Goal: Information Seeking & Learning: Learn about a topic

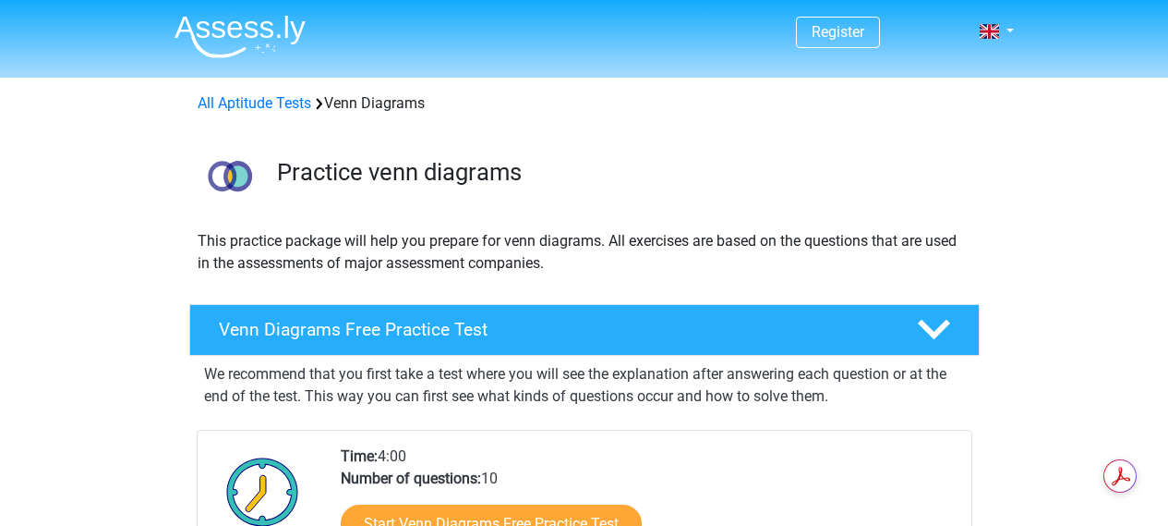
scroll to position [277, 0]
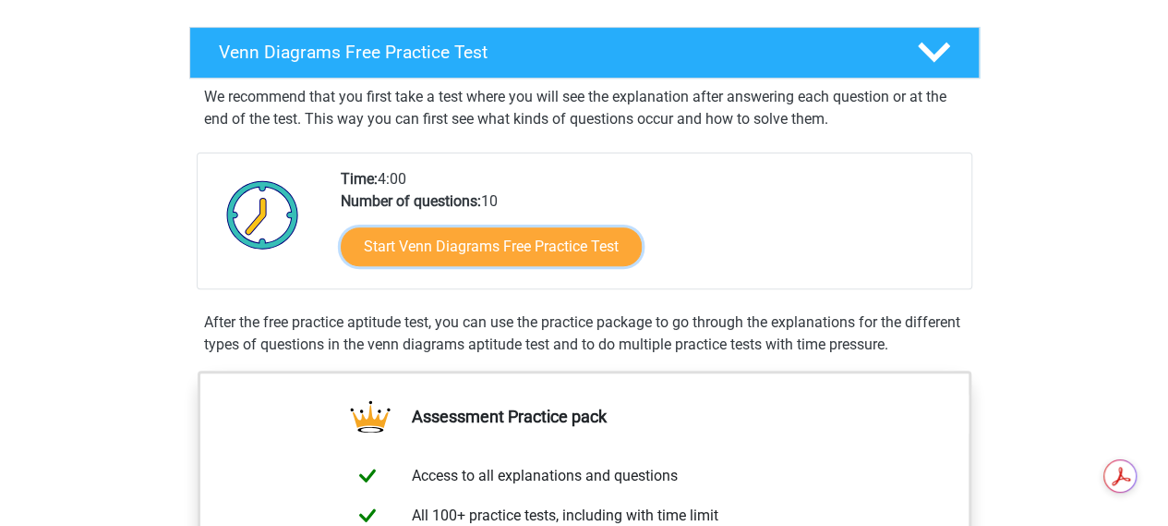
click at [595, 241] on link "Start Venn Diagrams Free Practice Test" at bounding box center [491, 246] width 301 height 39
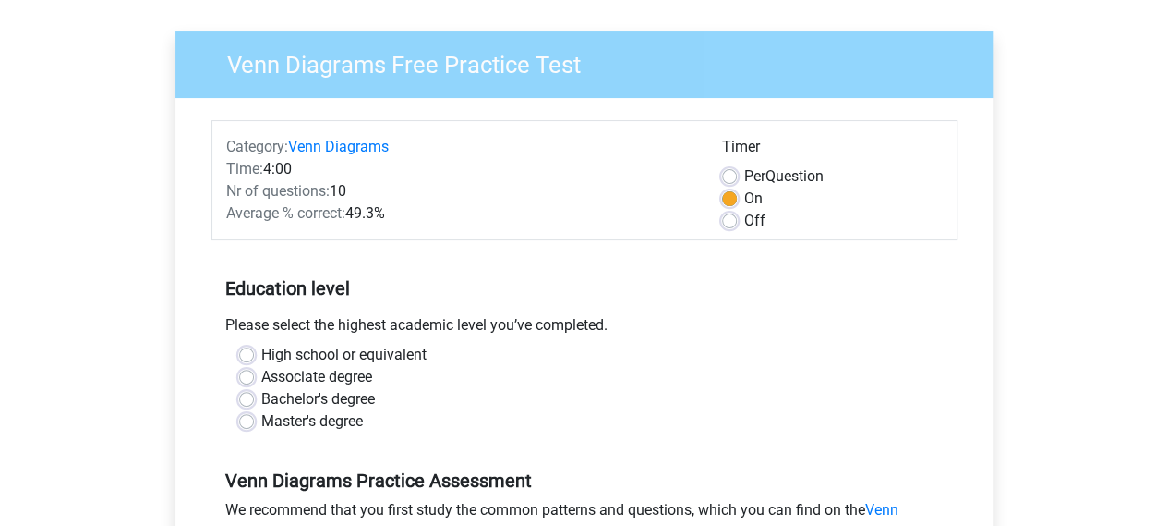
scroll to position [92, 0]
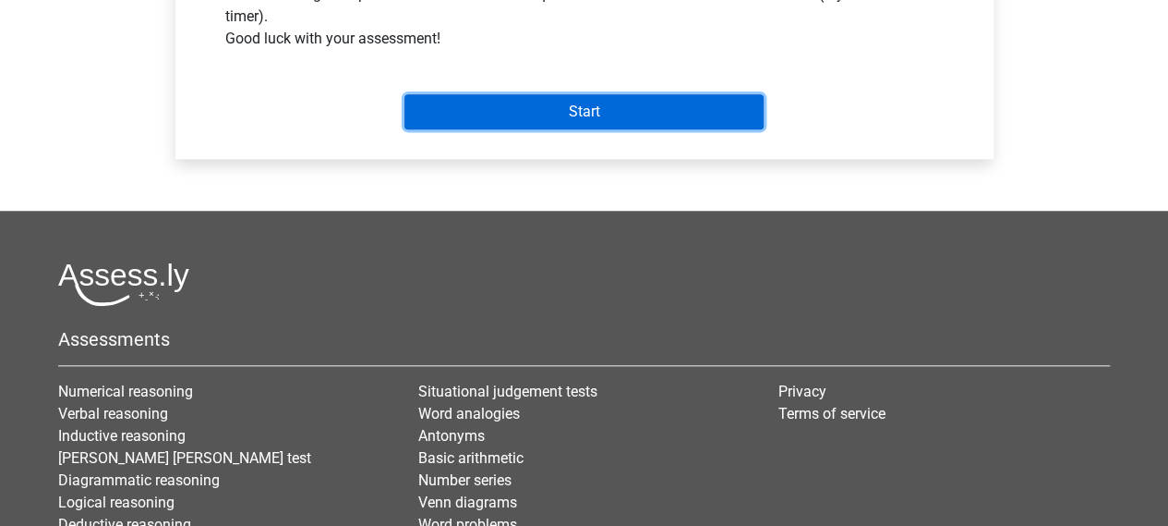
click at [639, 129] on input "Start" at bounding box center [584, 111] width 359 height 35
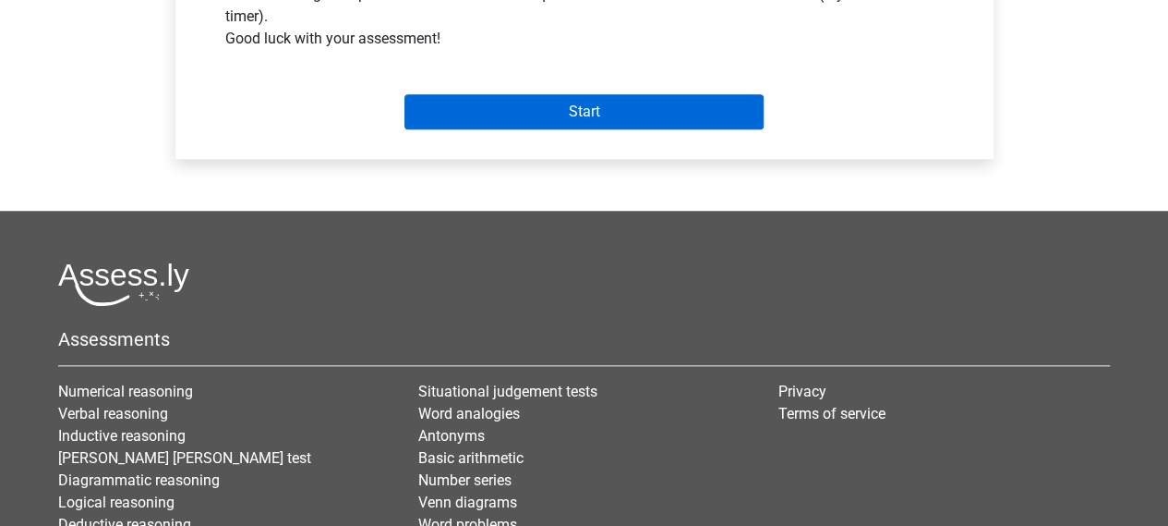
scroll to position [463, 0]
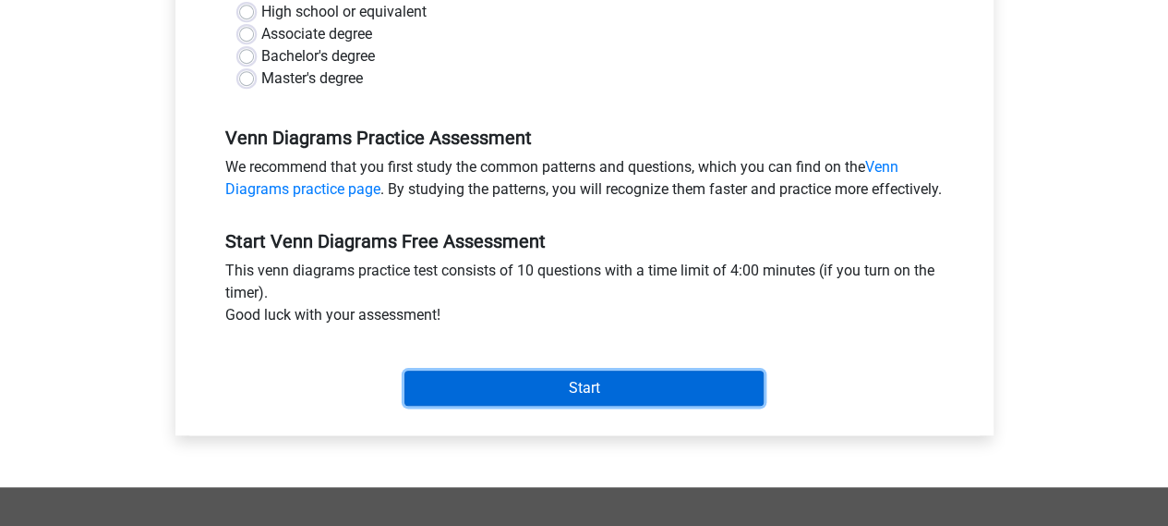
click at [591, 393] on input "Start" at bounding box center [584, 387] width 359 height 35
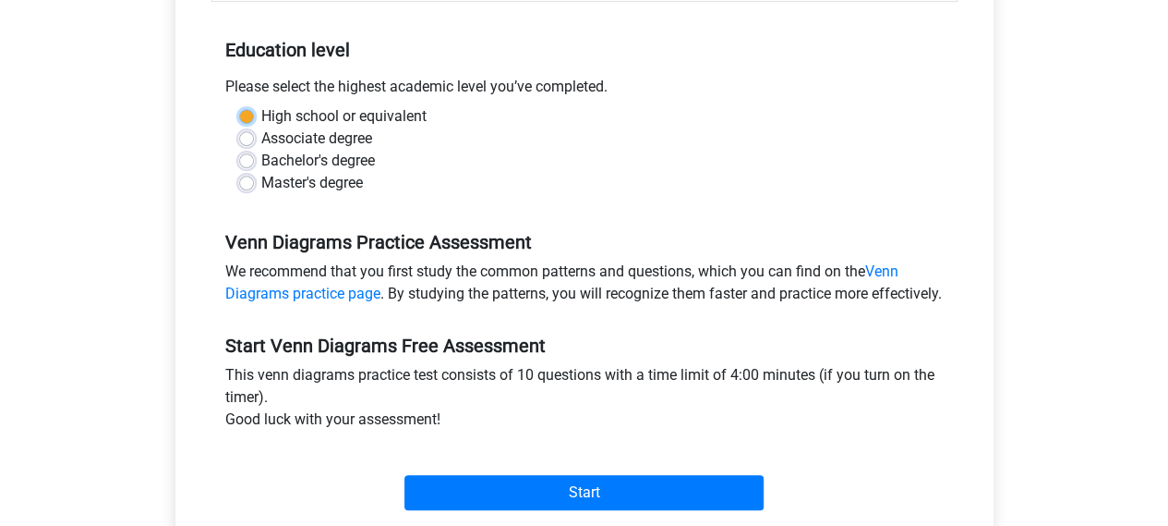
scroll to position [278, 0]
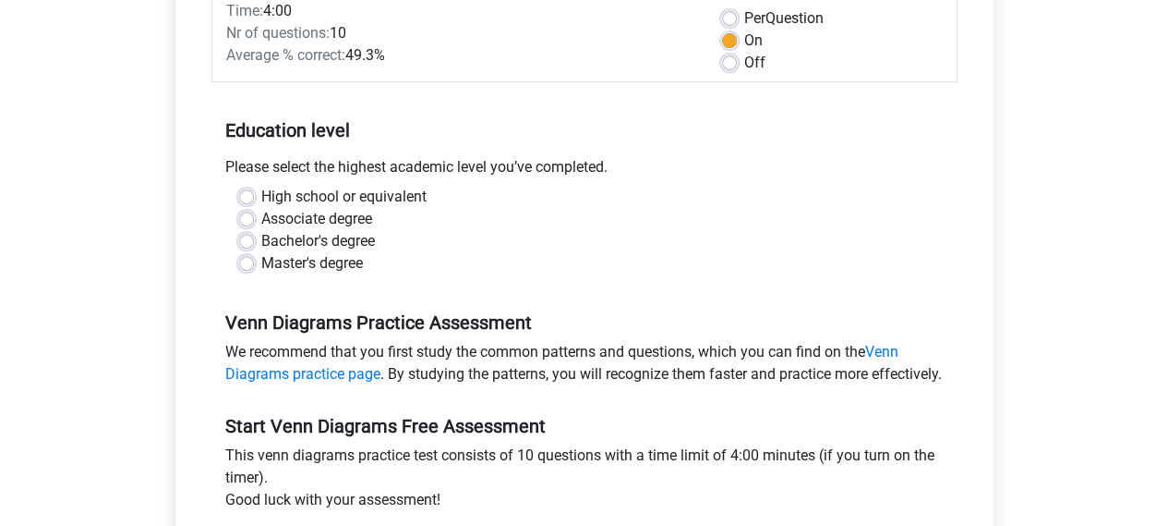
click at [240, 187] on div "High school or equivalent" at bounding box center [584, 197] width 691 height 22
click at [261, 215] on label "Associate degree" at bounding box center [316, 219] width 111 height 22
click at [243, 215] on input "Associate degree" at bounding box center [246, 217] width 15 height 18
radio input "true"
click at [261, 197] on label "High school or equivalent" at bounding box center [343, 197] width 165 height 22
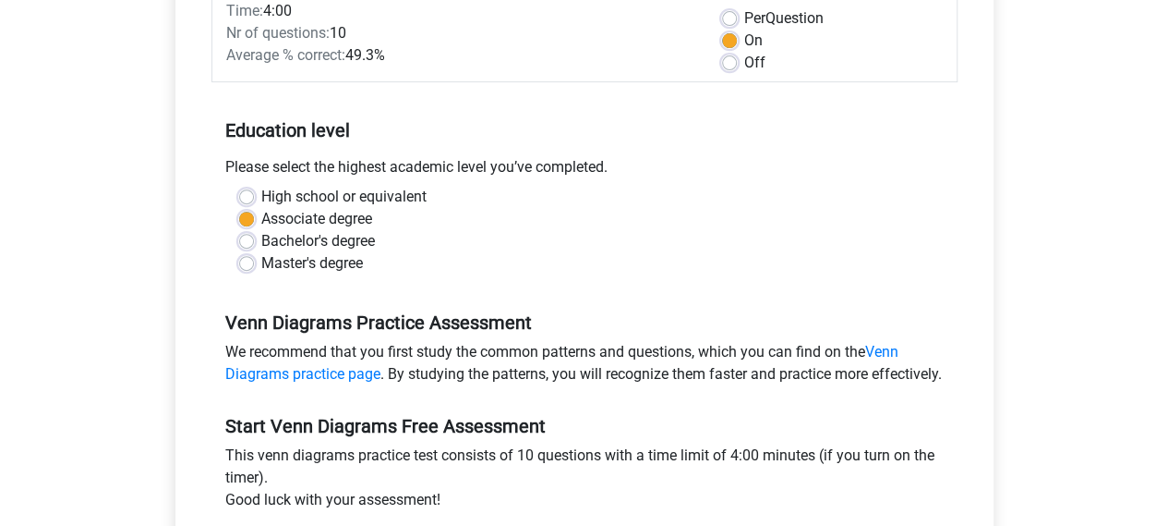
click at [240, 197] on input "High school or equivalent" at bounding box center [246, 195] width 15 height 18
radio input "true"
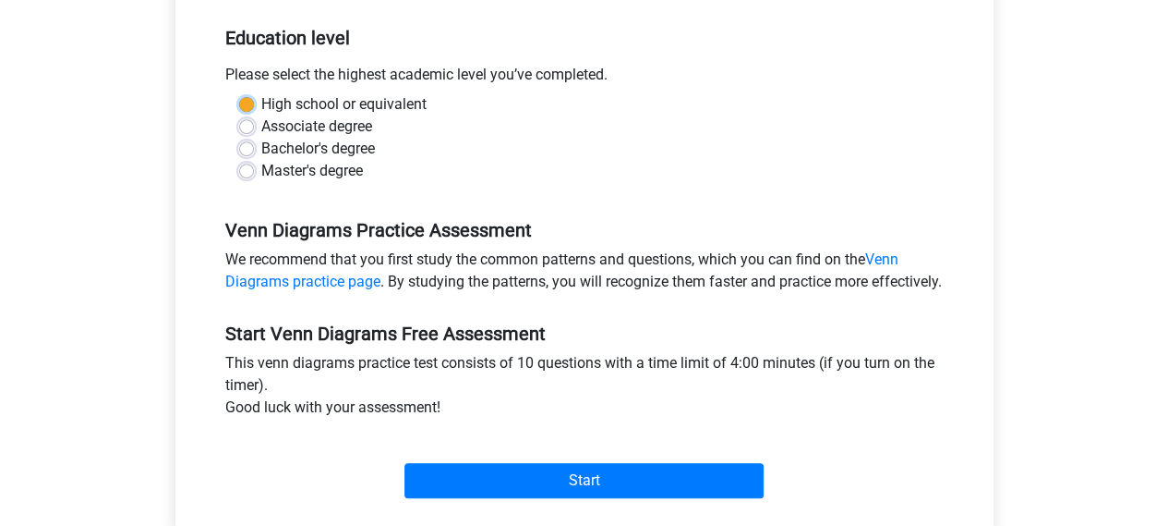
scroll to position [463, 0]
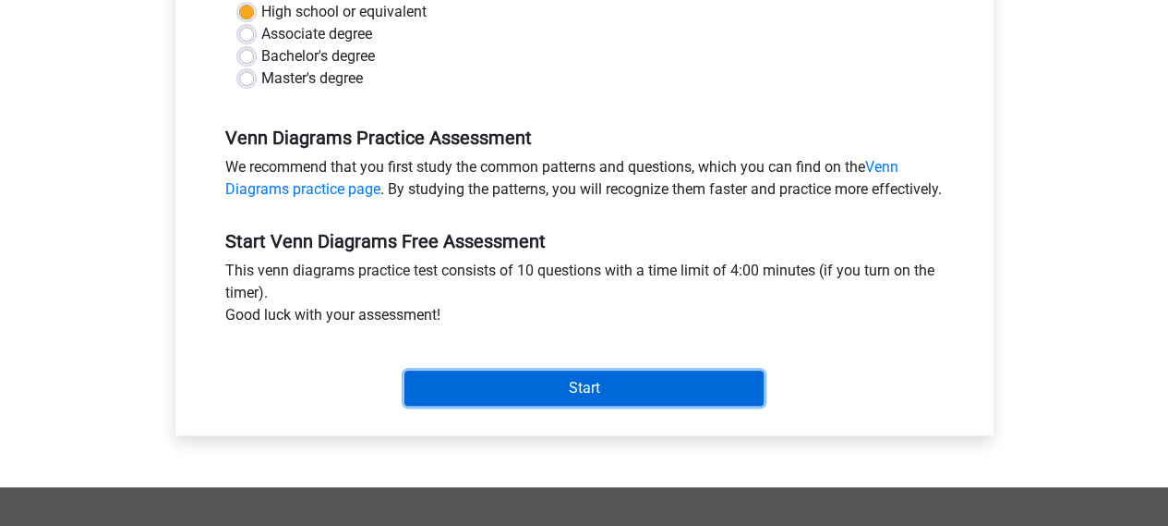
click at [501, 405] on input "Start" at bounding box center [584, 387] width 359 height 35
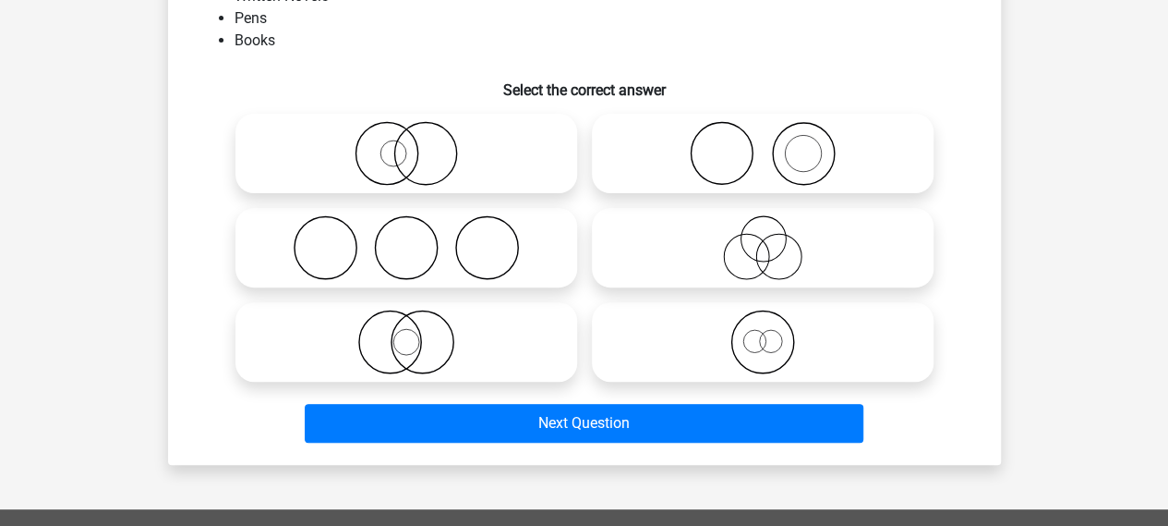
scroll to position [92, 0]
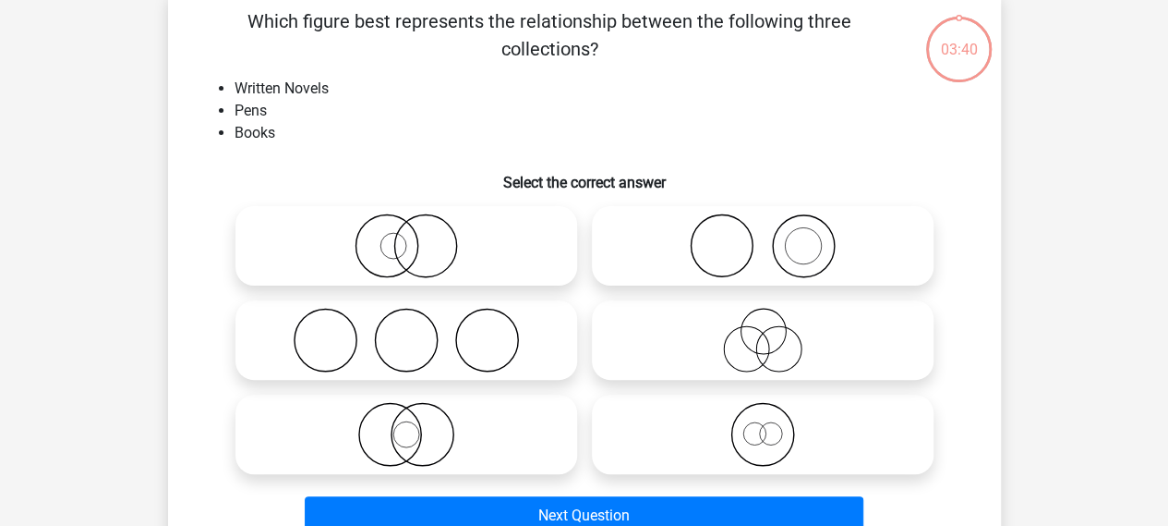
click at [377, 427] on icon at bounding box center [406, 434] width 327 height 65
click at [406, 425] on input "radio" at bounding box center [412, 419] width 12 height 12
radio input "true"
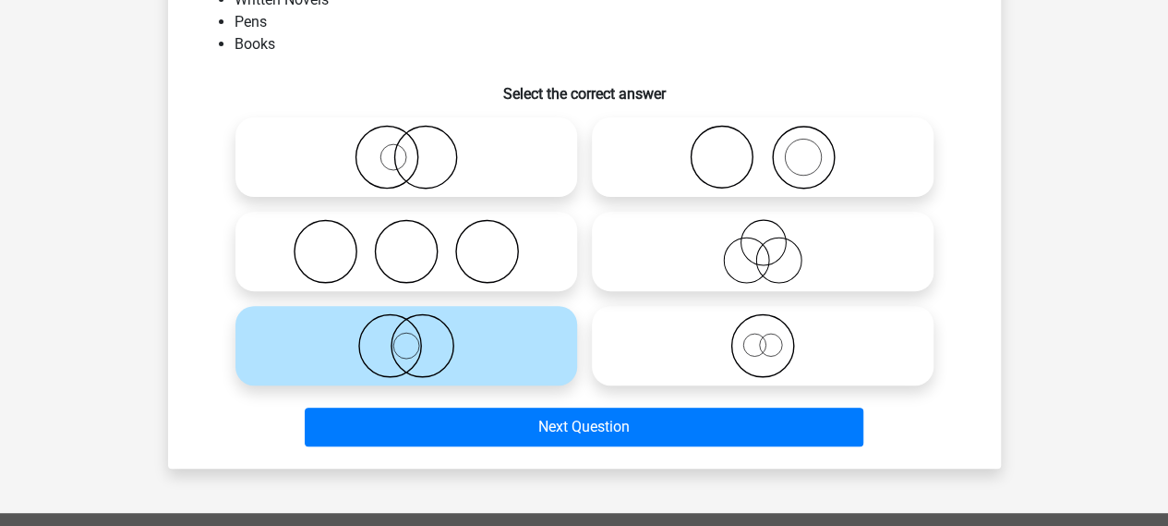
scroll to position [185, 0]
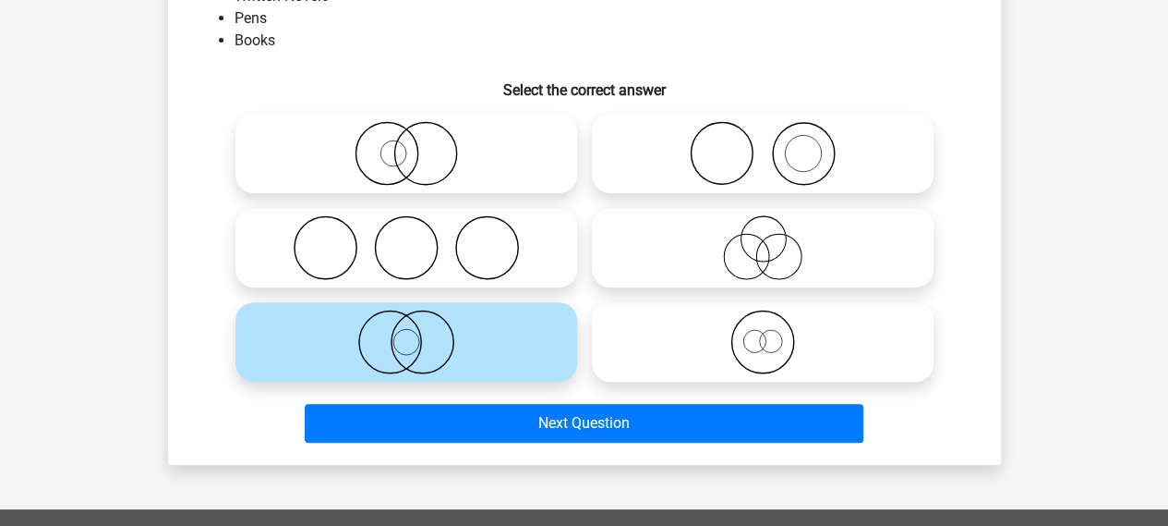
click at [489, 472] on div "Register Nederlands English" at bounding box center [584, 405] width 1168 height 1181
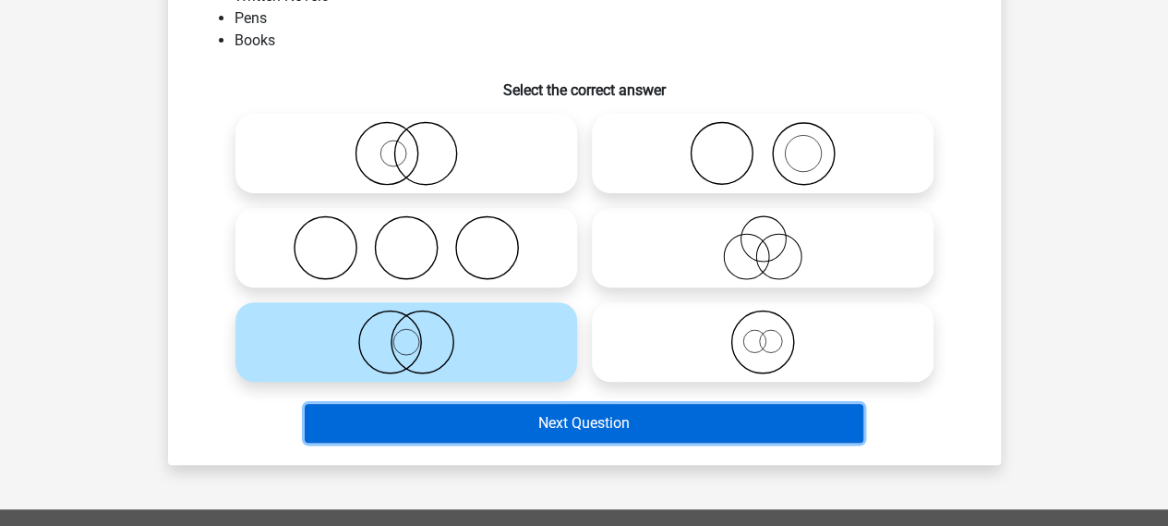
click at [550, 412] on button "Next Question" at bounding box center [584, 423] width 559 height 39
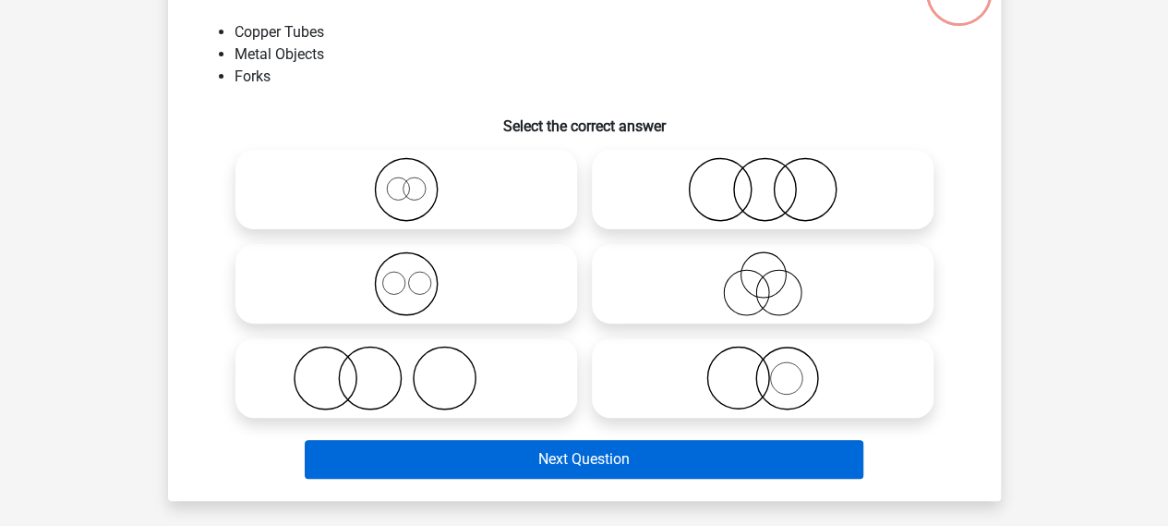
scroll to position [177, 0]
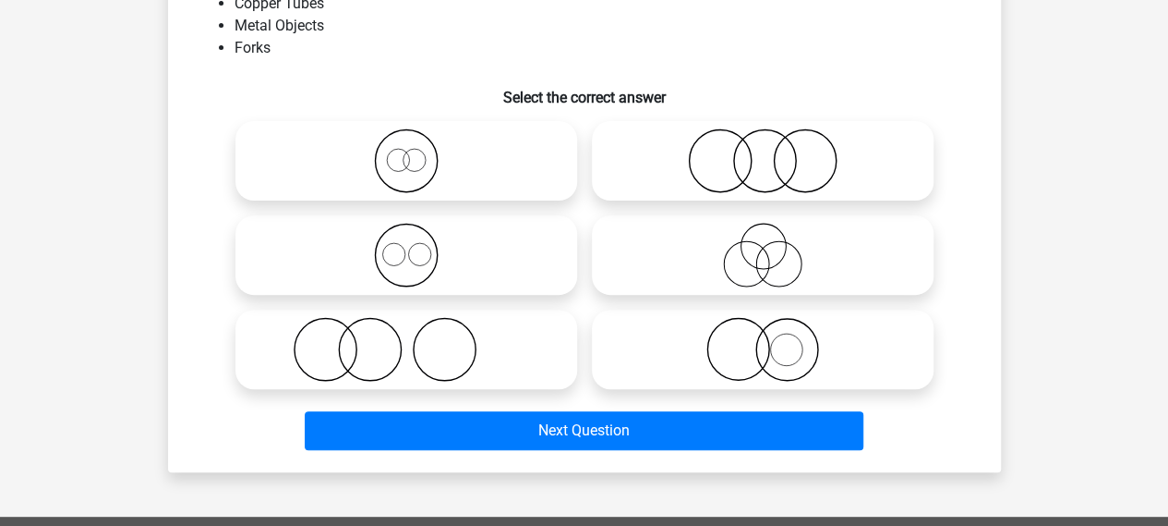
click at [458, 349] on icon at bounding box center [406, 349] width 327 height 65
click at [418, 340] on input "radio" at bounding box center [412, 334] width 12 height 12
radio input "true"
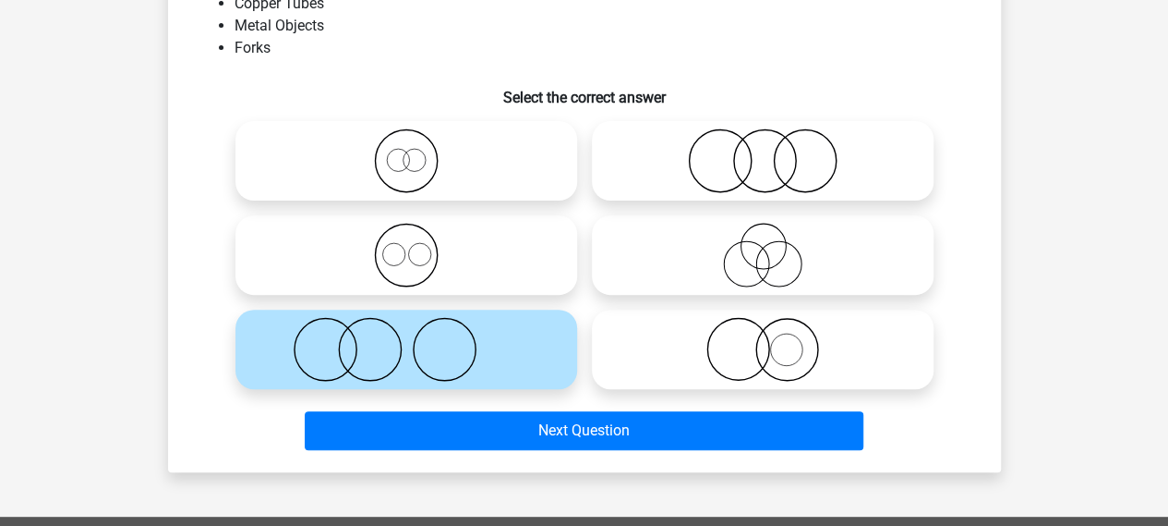
click at [524, 451] on div "Next Question" at bounding box center [584, 434] width 713 height 46
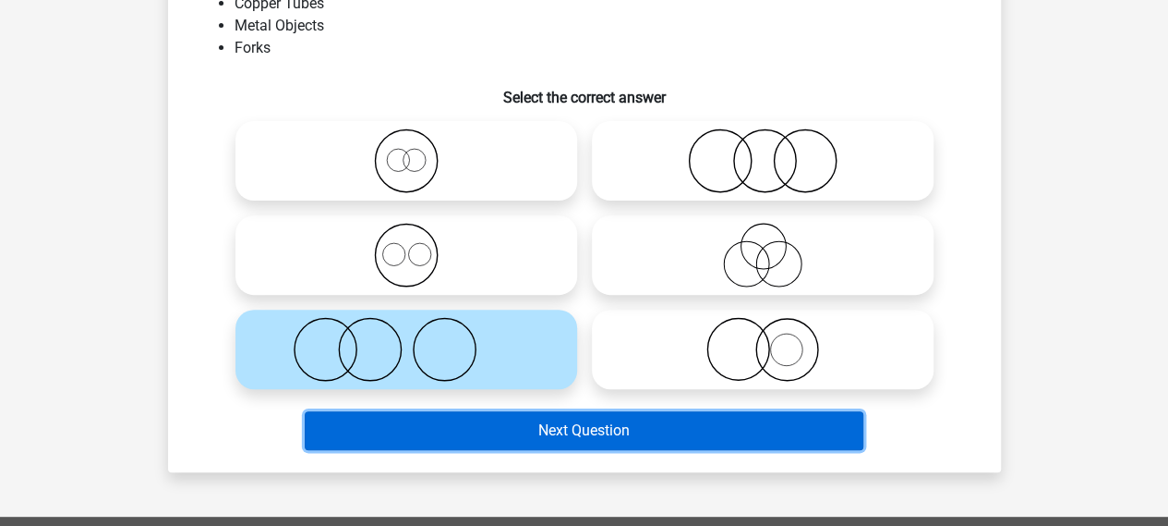
click at [525, 419] on button "Next Question" at bounding box center [584, 430] width 559 height 39
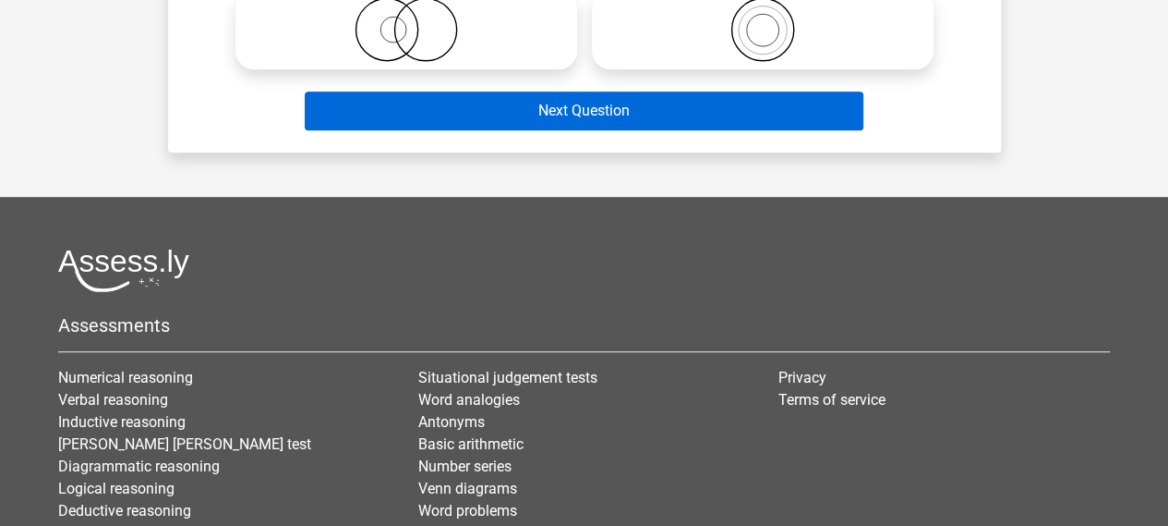
scroll to position [378, 0]
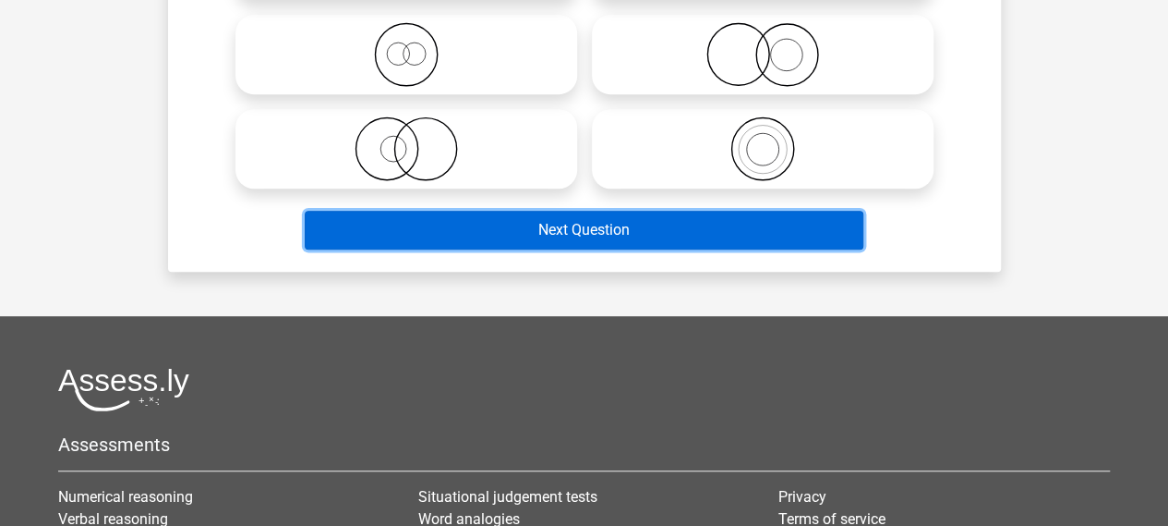
click at [535, 230] on button "Next Question" at bounding box center [584, 230] width 559 height 39
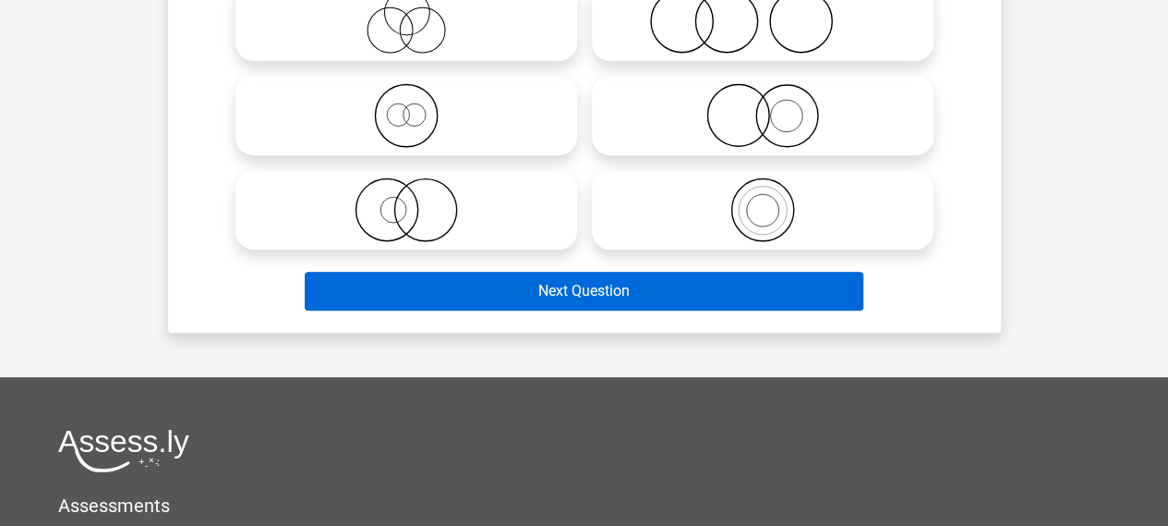
click at [535, 230] on icon at bounding box center [406, 209] width 327 height 65
click at [418, 200] on input "radio" at bounding box center [412, 194] width 12 height 12
radio input "true"
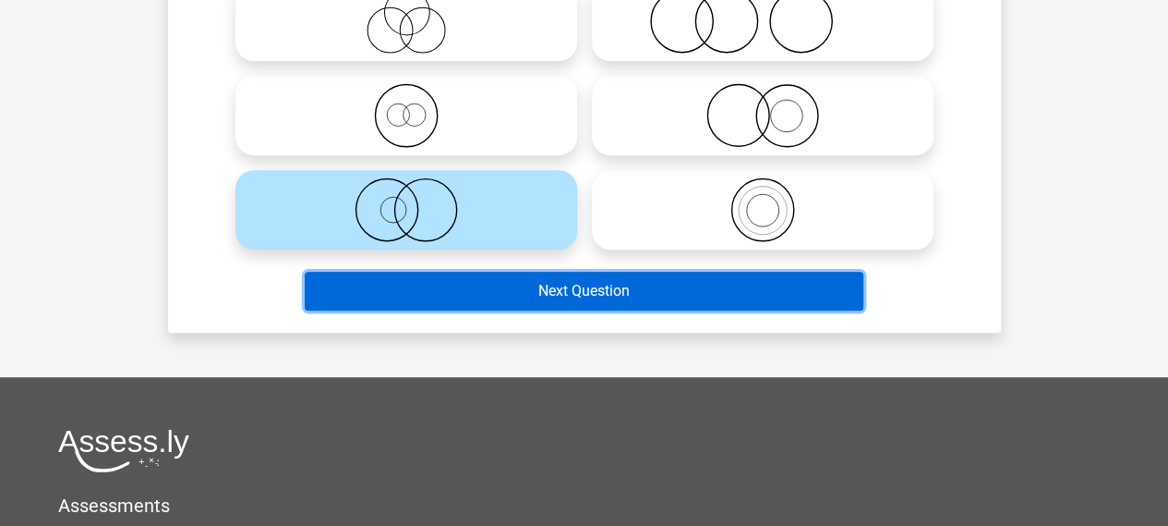
drag, startPoint x: 545, startPoint y: 275, endPoint x: 550, endPoint y: 290, distance: 15.8
click at [550, 288] on button "Next Question" at bounding box center [584, 291] width 559 height 39
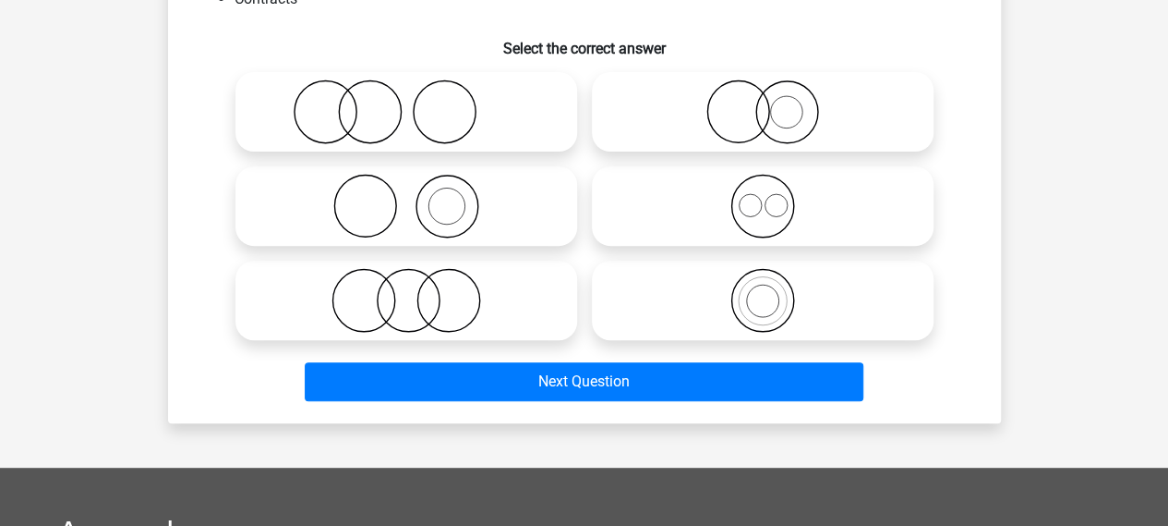
click at [556, 293] on div "Which figure best represents the relationship between the following three colle…" at bounding box center [584, 140] width 818 height 535
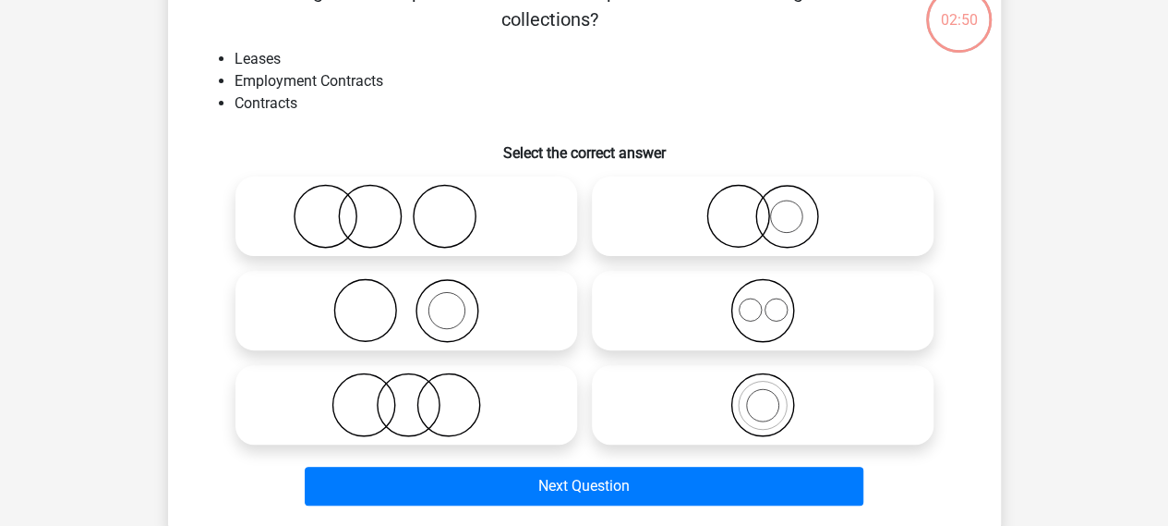
drag, startPoint x: 556, startPoint y: 293, endPoint x: 559, endPoint y: 304, distance: 11.4
click at [559, 296] on div at bounding box center [584, 310] width 713 height 283
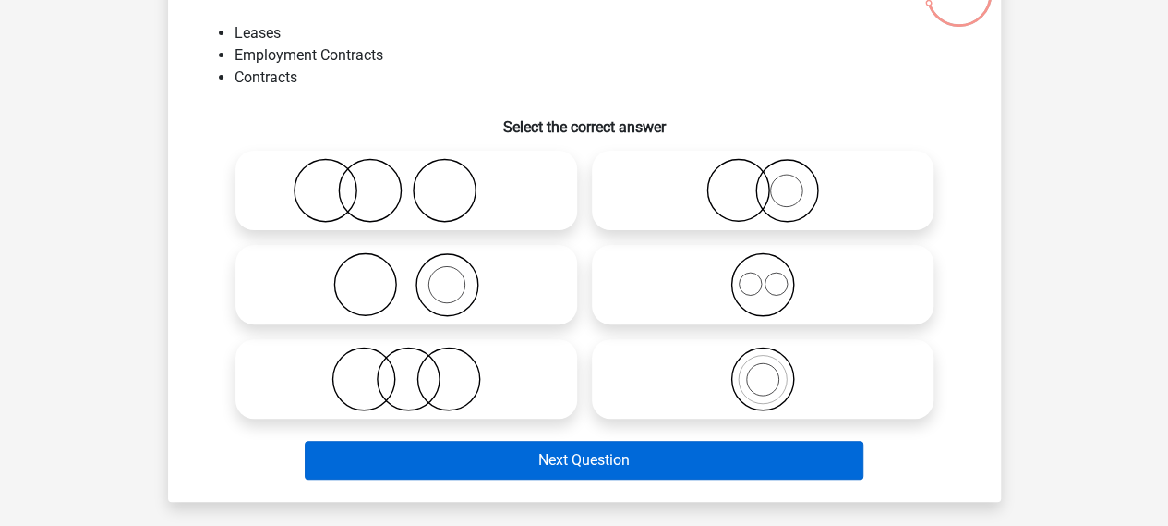
scroll to position [177, 0]
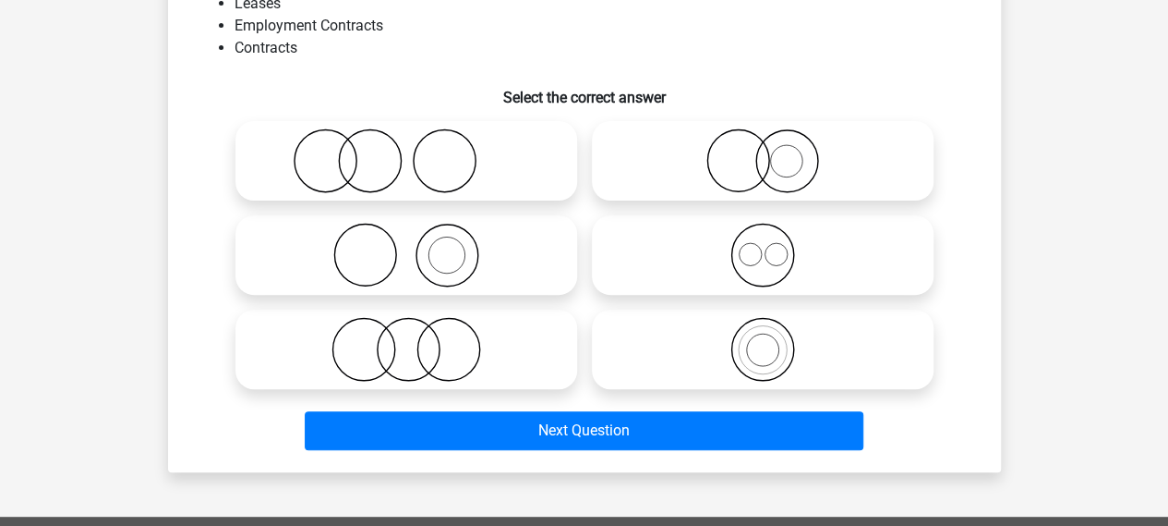
drag, startPoint x: 671, startPoint y: 468, endPoint x: 671, endPoint y: 456, distance: 12.0
click at [671, 456] on div "Which figure best represents the relationship between the following three colle…" at bounding box center [584, 190] width 833 height 564
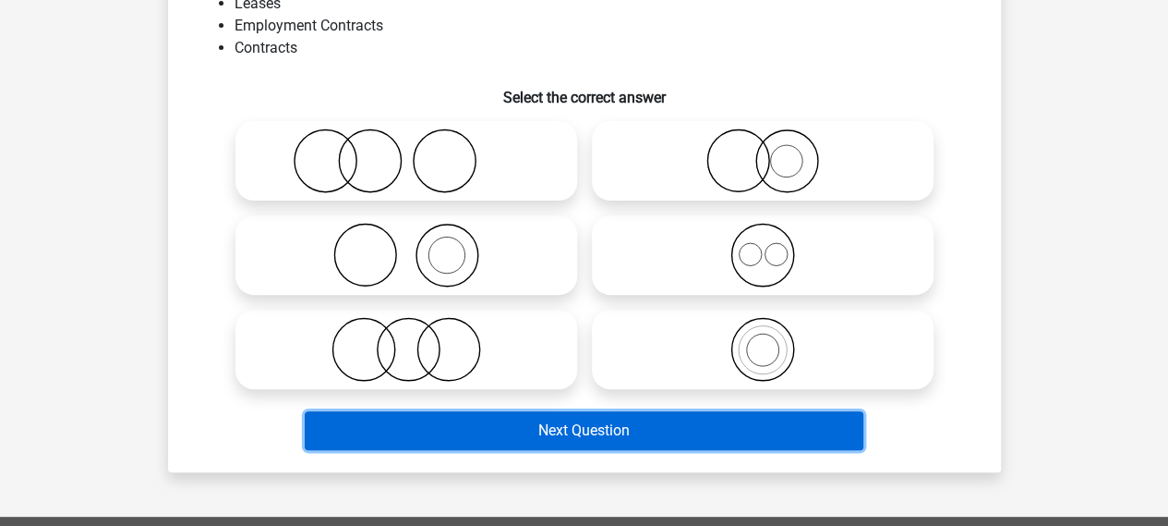
click at [671, 444] on button "Next Question" at bounding box center [584, 430] width 559 height 39
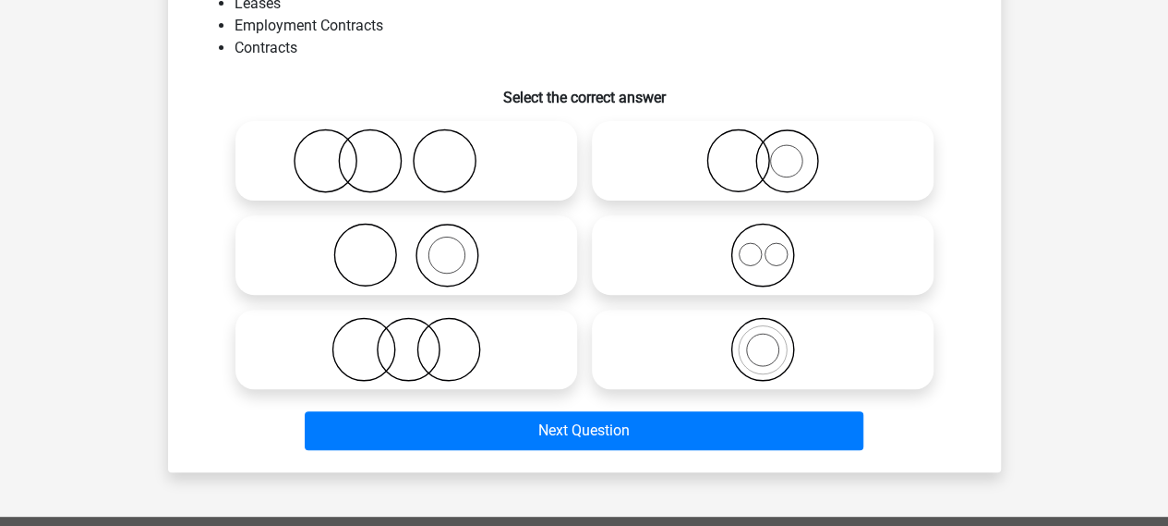
click at [671, 452] on div "Next Question" at bounding box center [584, 434] width 713 height 46
click at [671, 453] on div "Next Question" at bounding box center [584, 434] width 713 height 46
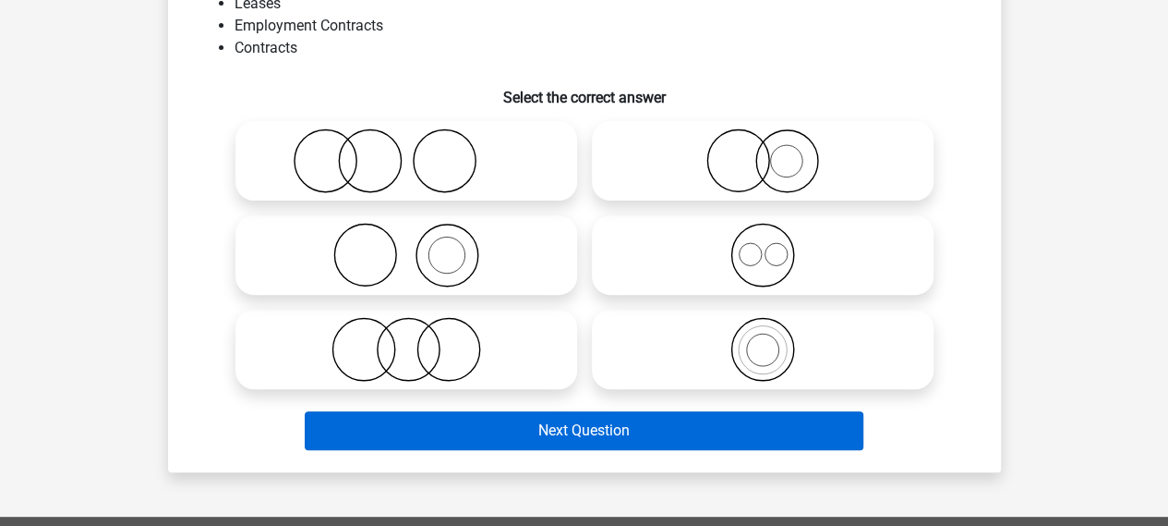
drag, startPoint x: 670, startPoint y: 450, endPoint x: 670, endPoint y: 422, distance: 27.7
click at [670, 448] on div "Next Question" at bounding box center [584, 434] width 713 height 46
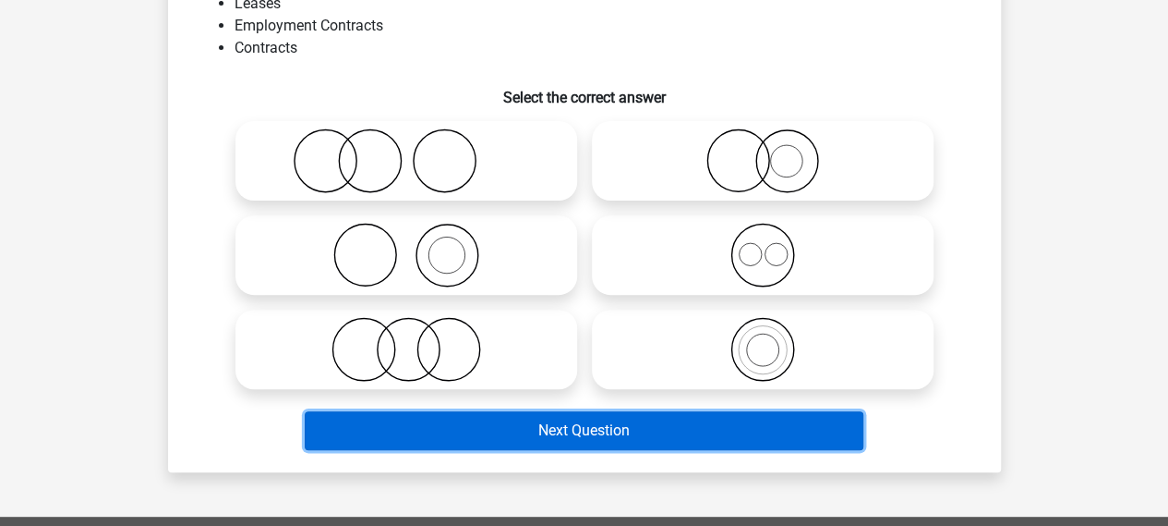
click at [674, 425] on button "Next Question" at bounding box center [584, 430] width 559 height 39
click at [674, 431] on button "Next Question" at bounding box center [584, 430] width 559 height 39
click at [674, 433] on button "Next Question" at bounding box center [584, 430] width 559 height 39
drag, startPoint x: 659, startPoint y: 439, endPoint x: 635, endPoint y: 436, distance: 24.2
click at [648, 439] on button "Next Question" at bounding box center [584, 430] width 559 height 39
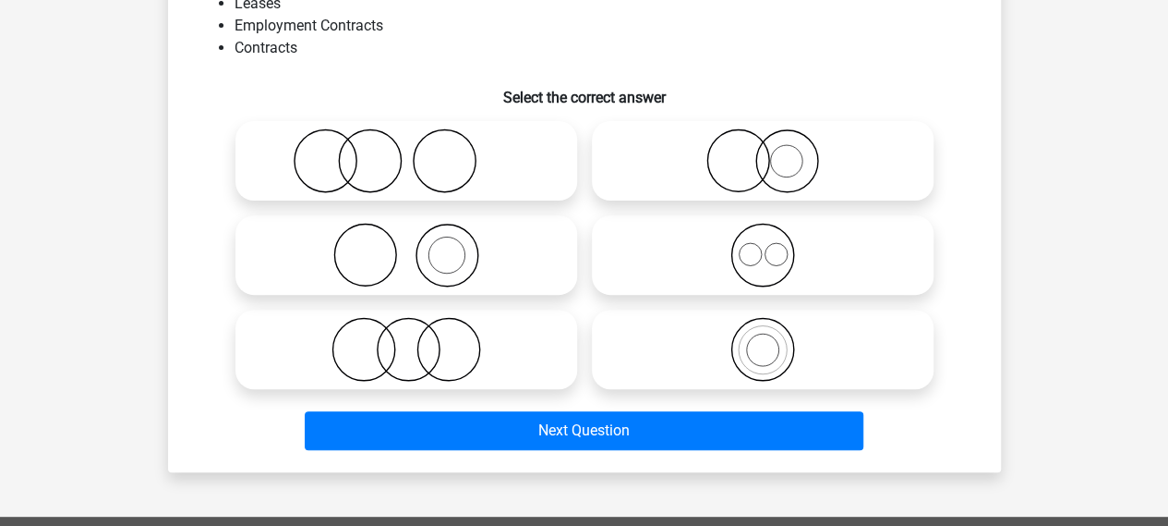
drag, startPoint x: 390, startPoint y: 213, endPoint x: 359, endPoint y: 344, distance: 134.6
click at [390, 212] on div at bounding box center [406, 255] width 357 height 94
click at [447, 359] on icon at bounding box center [406, 349] width 327 height 65
click at [418, 340] on input "radio" at bounding box center [412, 334] width 12 height 12
radio input "true"
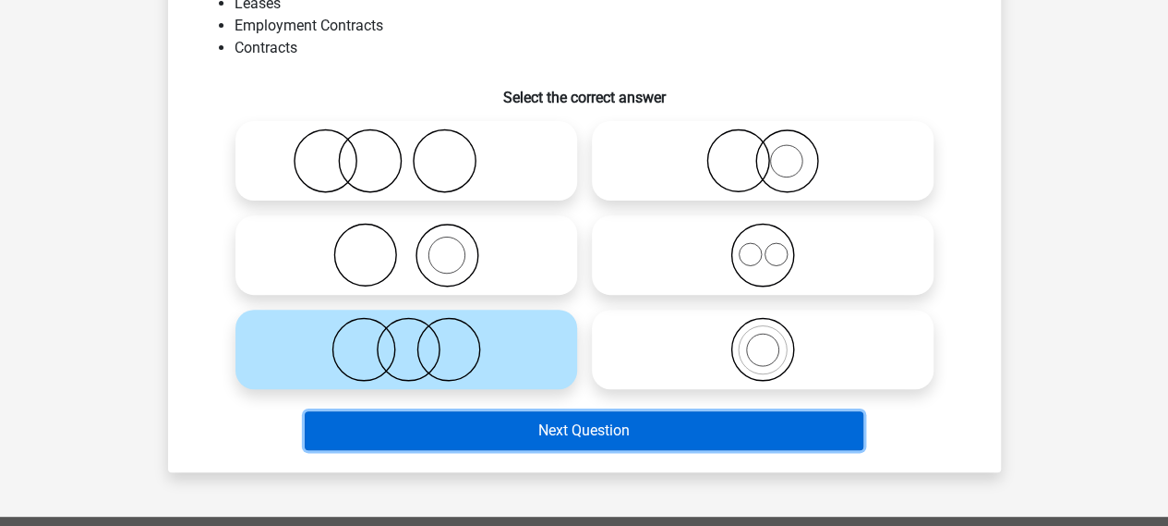
click at [476, 415] on button "Next Question" at bounding box center [584, 430] width 559 height 39
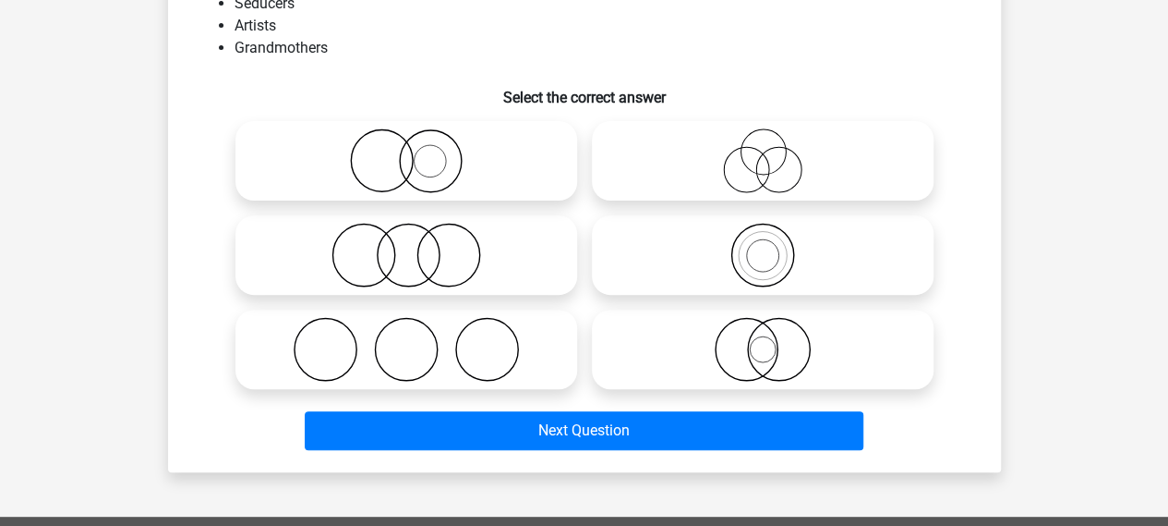
scroll to position [85, 0]
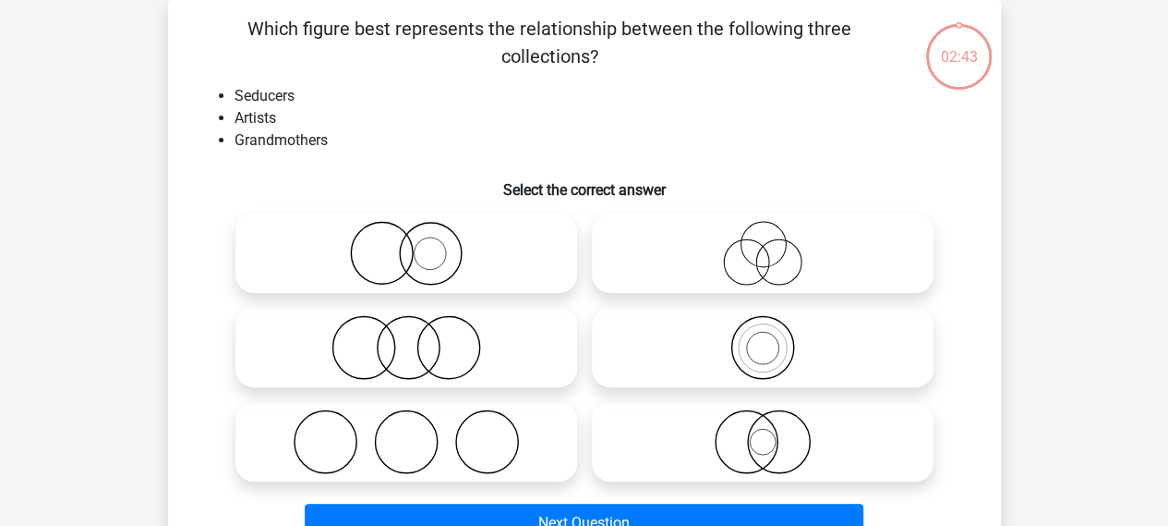
click at [474, 313] on label at bounding box center [407, 347] width 342 height 79
click at [418, 326] on input "radio" at bounding box center [412, 332] width 12 height 12
radio input "true"
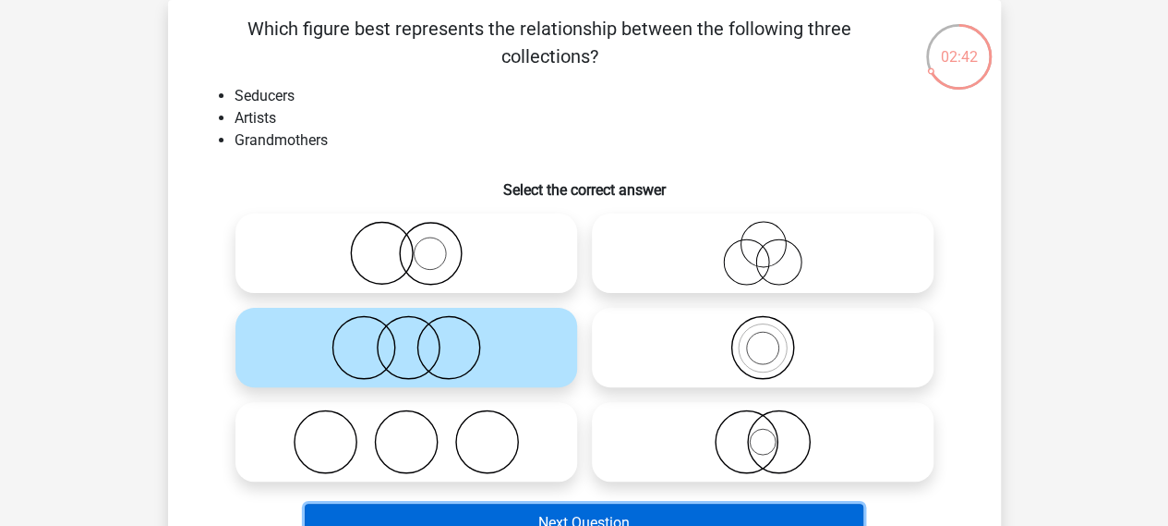
click at [478, 521] on button "Next Question" at bounding box center [584, 522] width 559 height 39
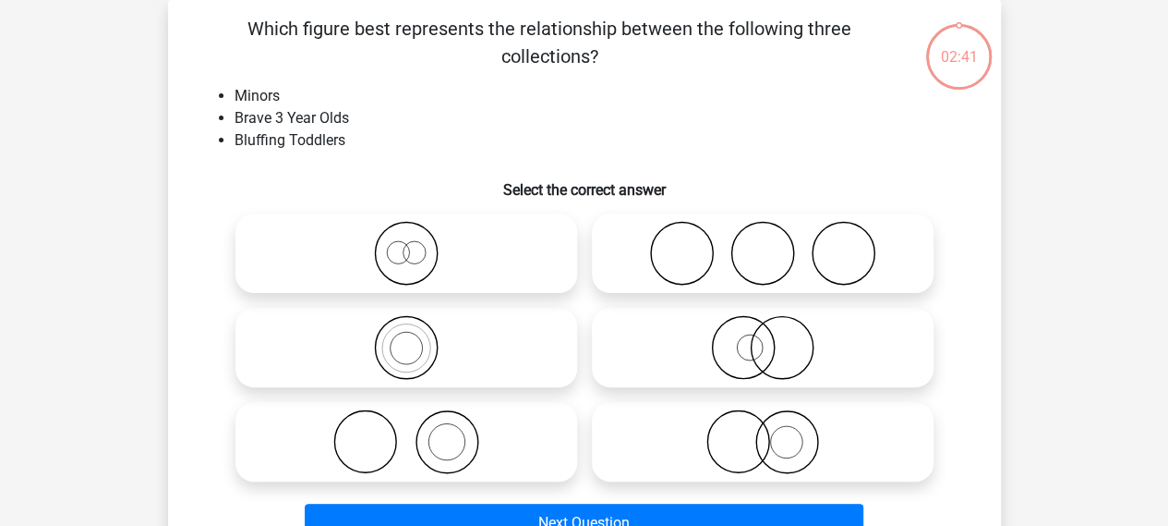
drag, startPoint x: 453, startPoint y: 405, endPoint x: 467, endPoint y: 457, distance: 54.7
click at [460, 409] on label at bounding box center [407, 441] width 342 height 79
click at [418, 420] on input "radio" at bounding box center [412, 426] width 12 height 12
radio input "true"
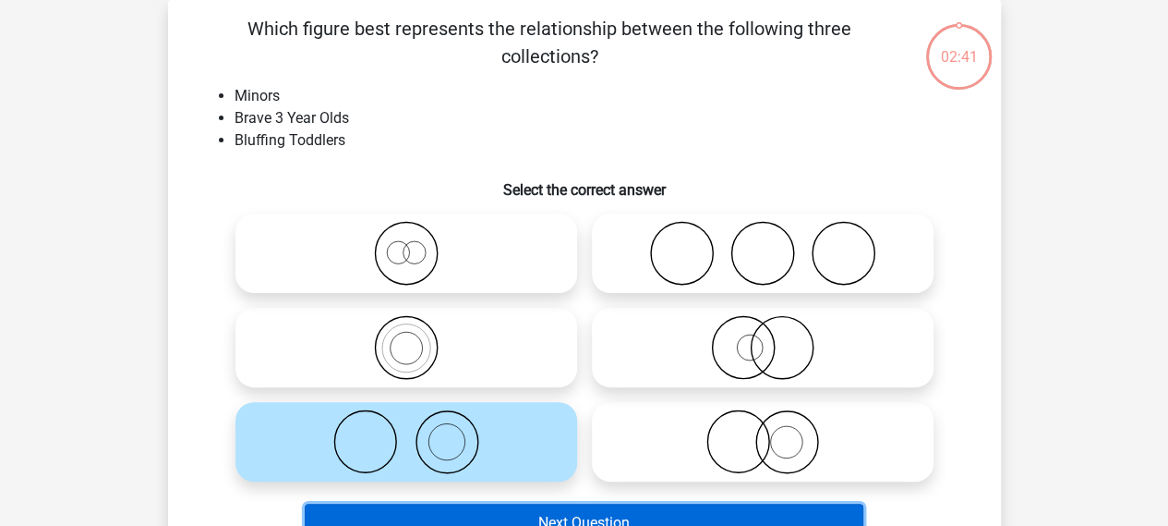
click at [466, 507] on button "Next Question" at bounding box center [584, 522] width 559 height 39
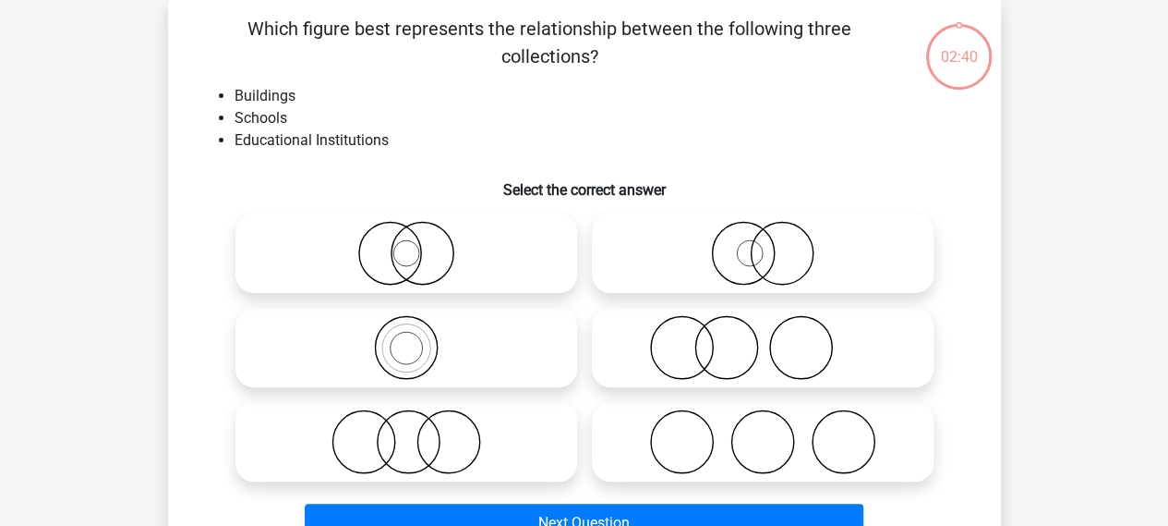
click at [456, 415] on icon at bounding box center [406, 441] width 327 height 65
click at [418, 420] on input "radio" at bounding box center [412, 426] width 12 height 12
radio input "true"
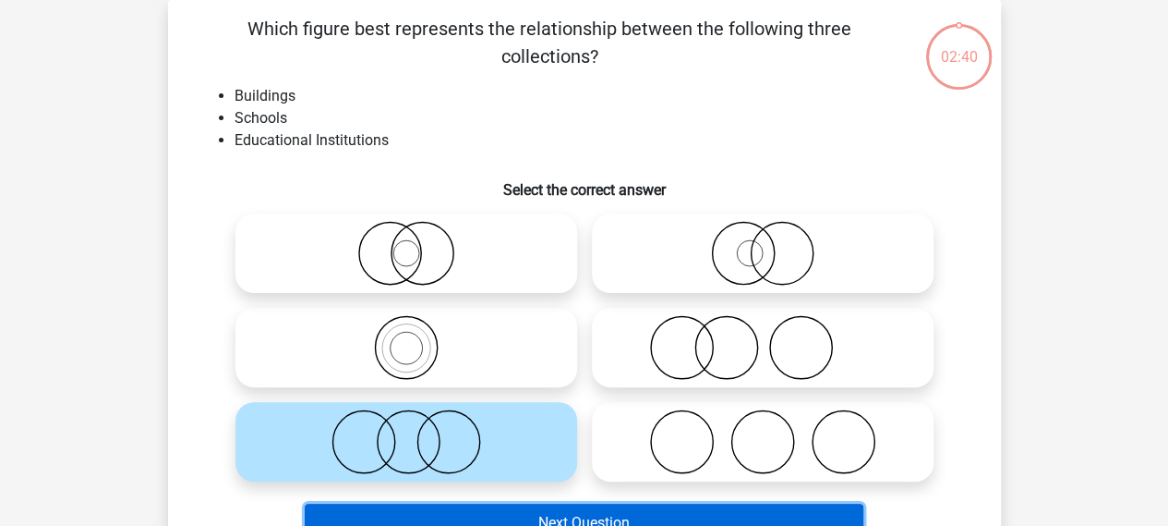
click at [450, 514] on button "Next Question" at bounding box center [584, 522] width 559 height 39
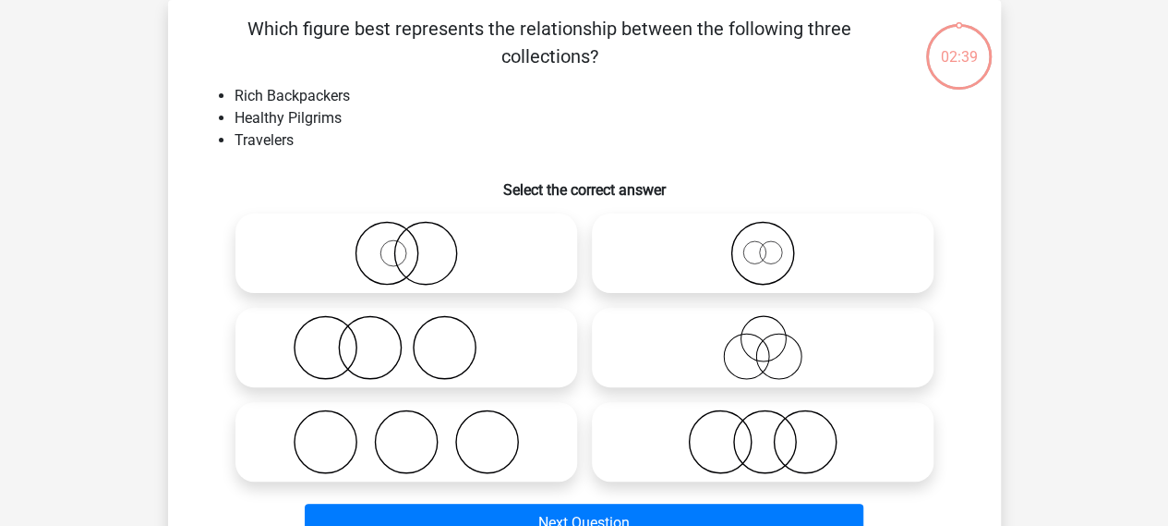
click at [447, 426] on icon at bounding box center [406, 441] width 327 height 65
click at [418, 426] on input "radio" at bounding box center [412, 426] width 12 height 12
radio input "true"
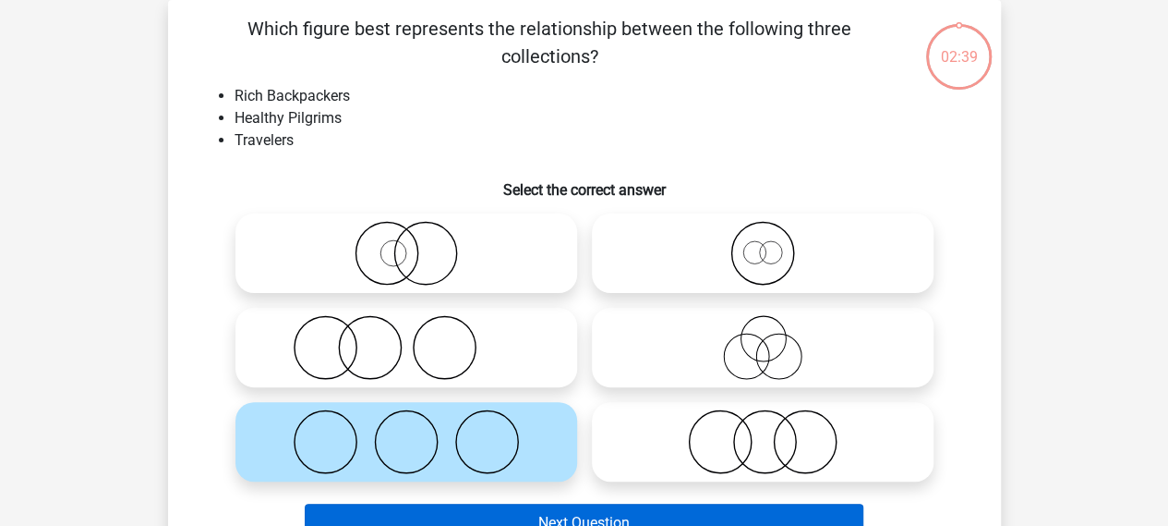
click at [467, 502] on div "Next Question" at bounding box center [585, 519] width 774 height 61
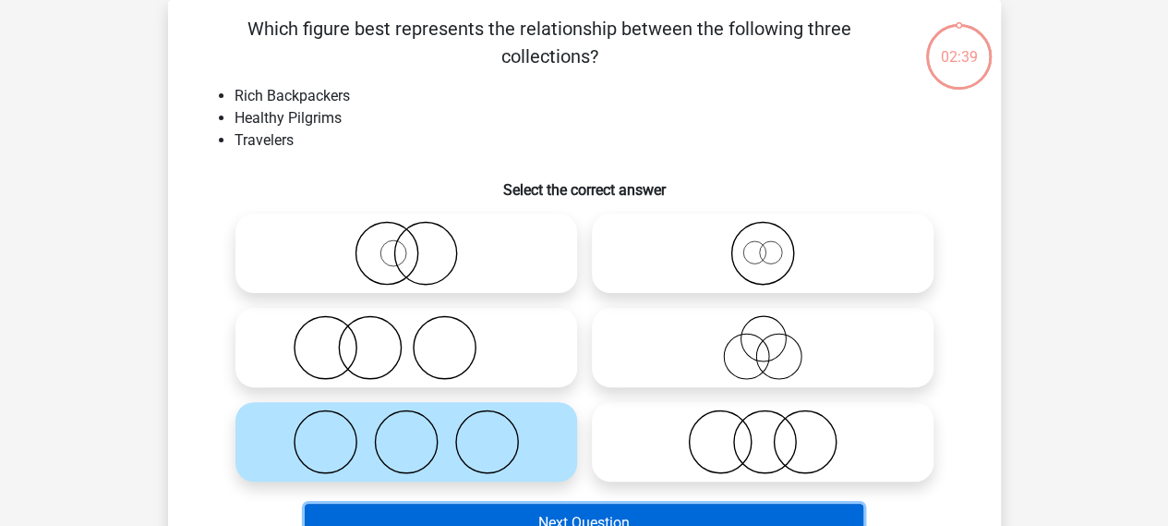
click at [471, 503] on button "Next Question" at bounding box center [584, 522] width 559 height 39
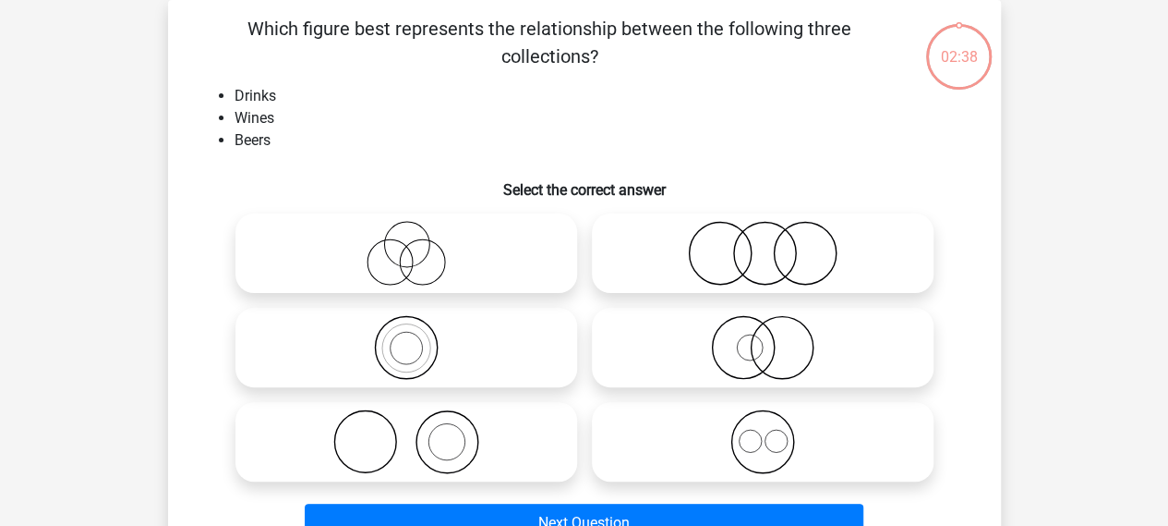
click at [460, 459] on icon at bounding box center [406, 441] width 327 height 65
click at [418, 432] on input "radio" at bounding box center [412, 426] width 12 height 12
radio input "true"
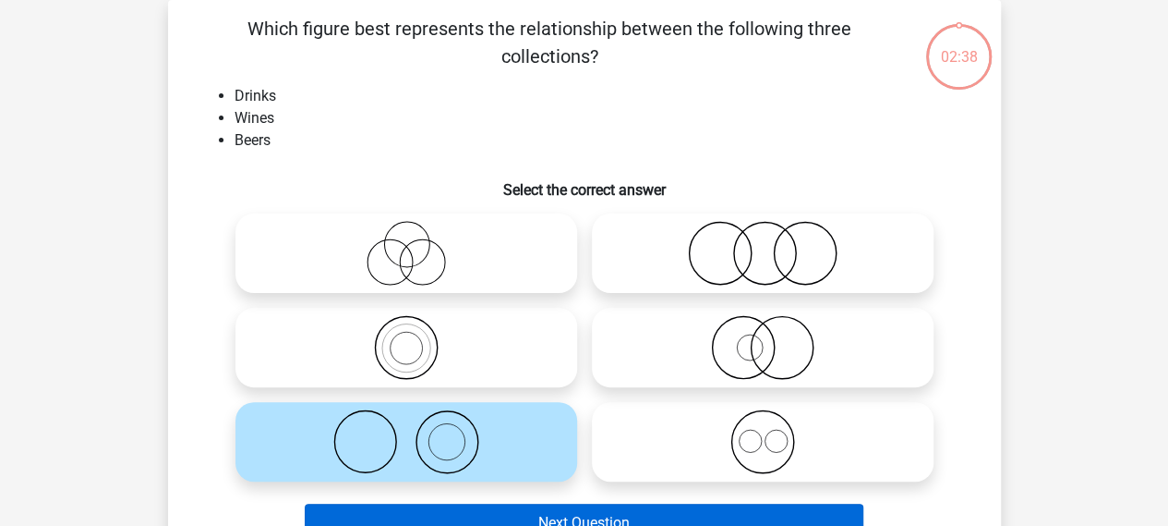
click at [478, 503] on div "Next Question" at bounding box center [585, 519] width 774 height 61
drag, startPoint x: 472, startPoint y: 457, endPoint x: 479, endPoint y: 507, distance: 50.4
click at [474, 466] on icon at bounding box center [406, 441] width 327 height 65
click at [418, 432] on input "radio" at bounding box center [412, 426] width 12 height 12
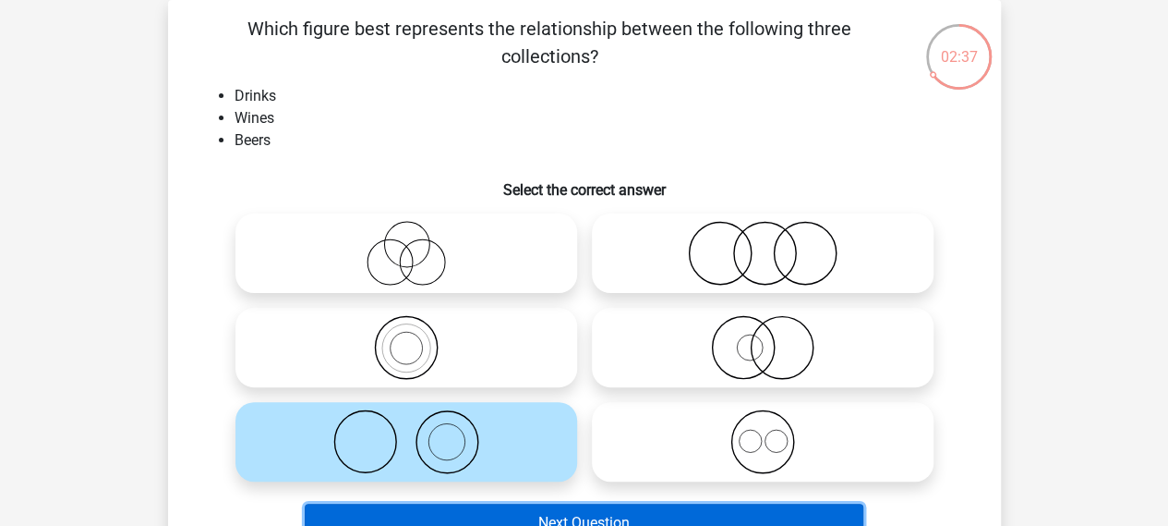
click at [479, 518] on button "Next Question" at bounding box center [584, 522] width 559 height 39
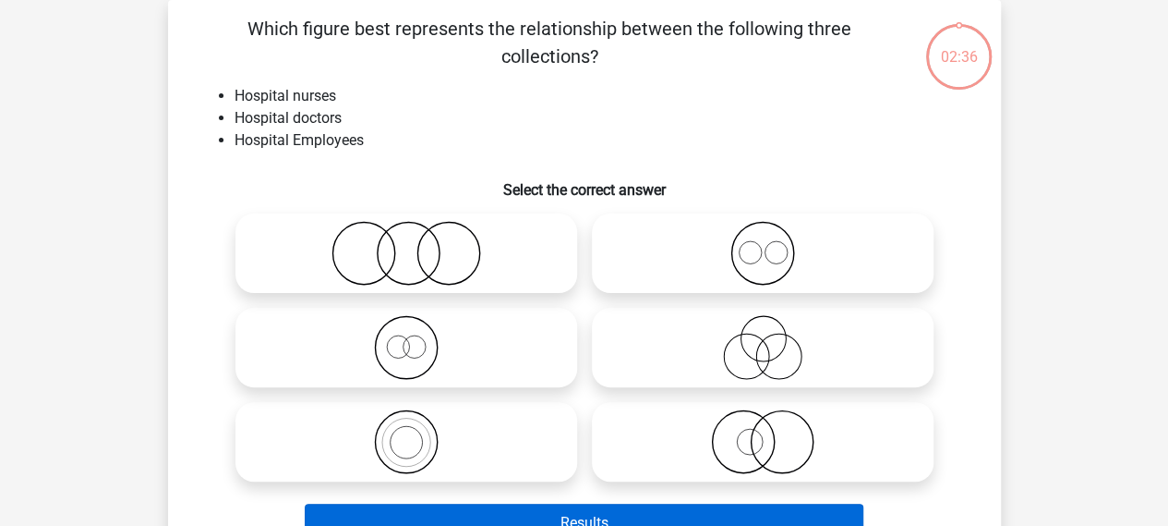
drag, startPoint x: 483, startPoint y: 448, endPoint x: 489, endPoint y: 506, distance: 58.5
click at [484, 456] on icon at bounding box center [406, 441] width 327 height 65
click at [418, 432] on input "radio" at bounding box center [412, 426] width 12 height 12
radio input "true"
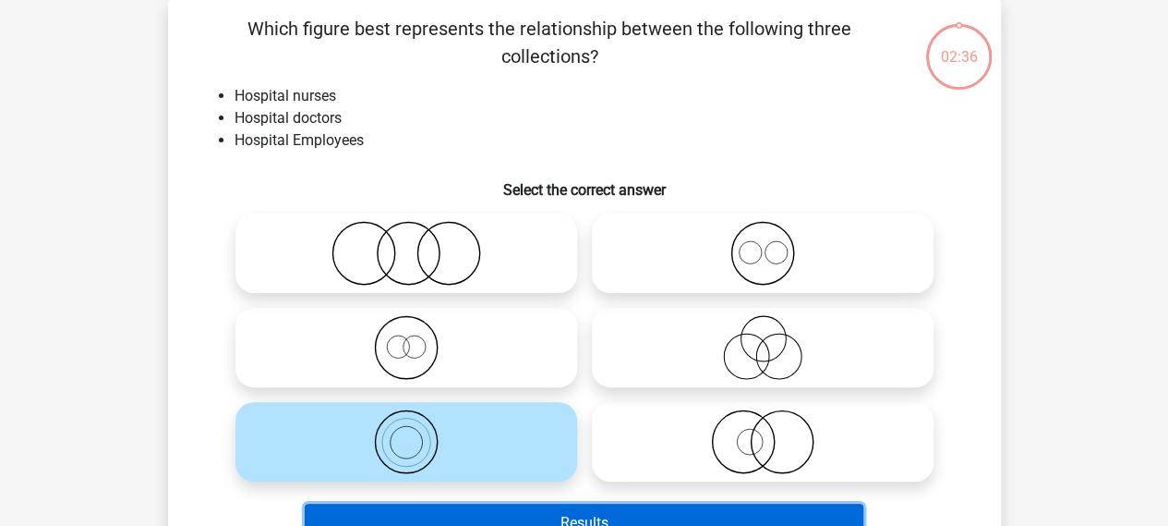
click at [490, 515] on button "Results" at bounding box center [584, 522] width 559 height 39
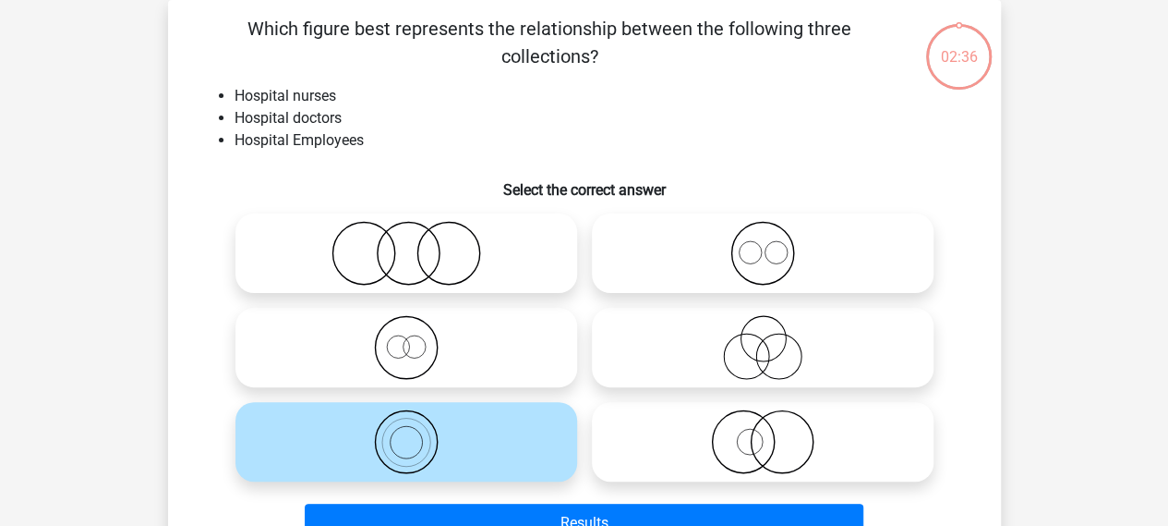
drag, startPoint x: 495, startPoint y: 468, endPoint x: 495, endPoint y: 479, distance: 11.1
click at [495, 470] on icon at bounding box center [406, 441] width 327 height 65
click at [418, 432] on input "radio" at bounding box center [412, 426] width 12 height 12
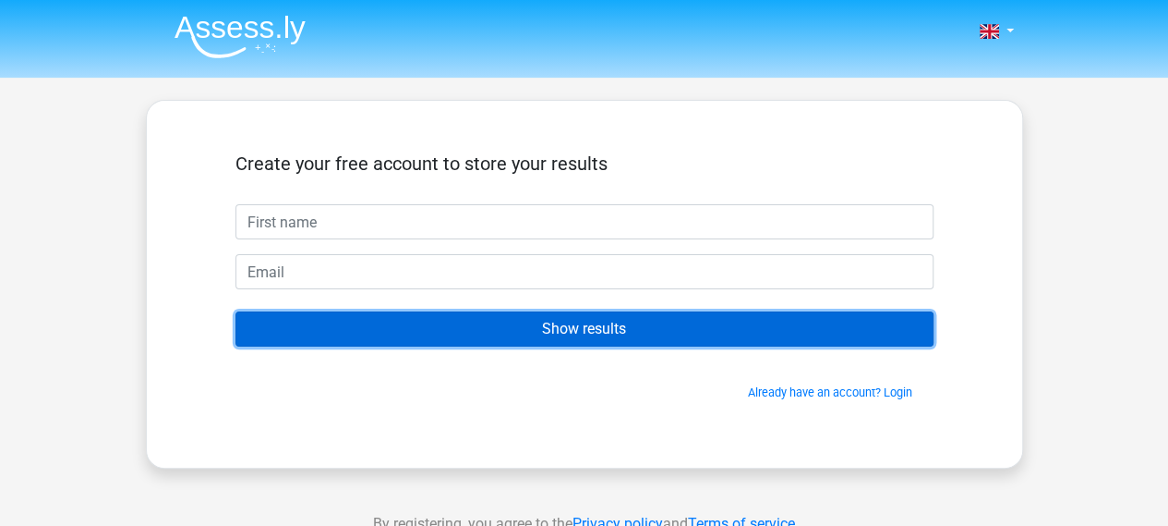
click at [624, 317] on input "Show results" at bounding box center [585, 328] width 698 height 35
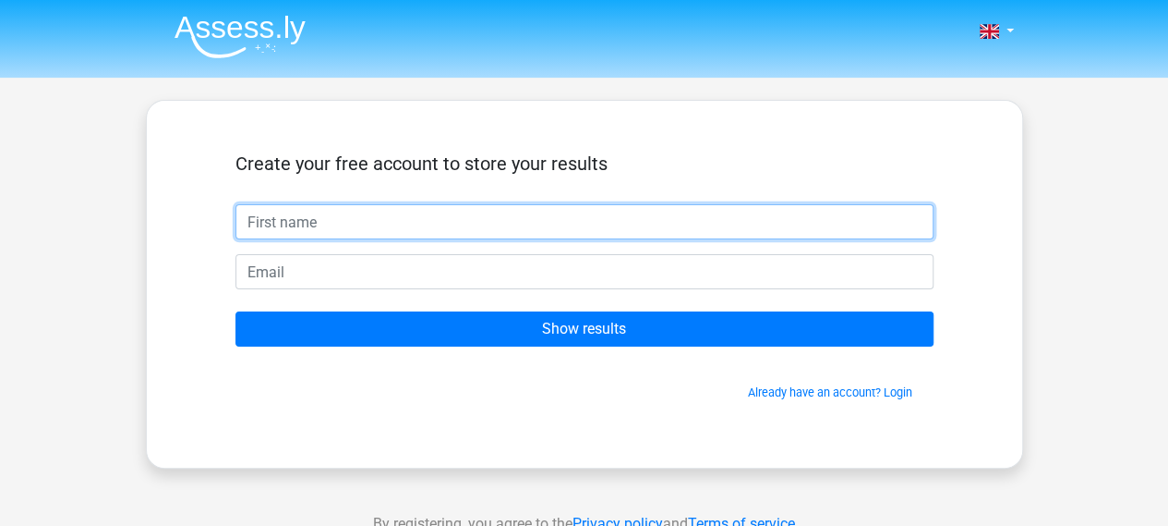
click at [601, 227] on input "text" at bounding box center [585, 221] width 698 height 35
click at [601, 228] on input "text" at bounding box center [585, 221] width 698 height 35
type input "pavan"
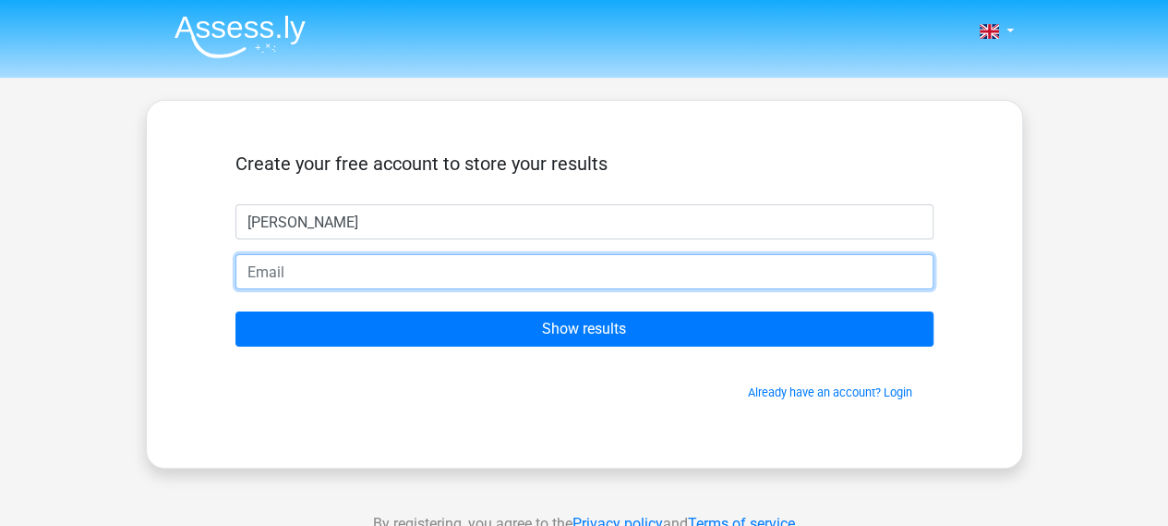
click at [529, 287] on input "email" at bounding box center [585, 271] width 698 height 35
type input "9211476474"
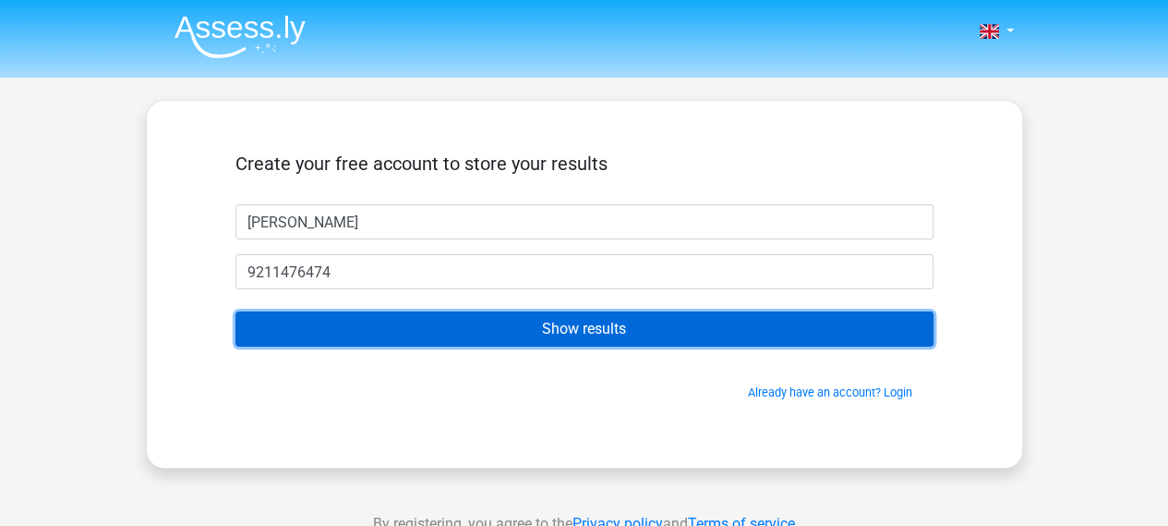
click at [515, 330] on input "Show results" at bounding box center [585, 328] width 698 height 35
click at [534, 334] on input "Show results" at bounding box center [585, 328] width 698 height 35
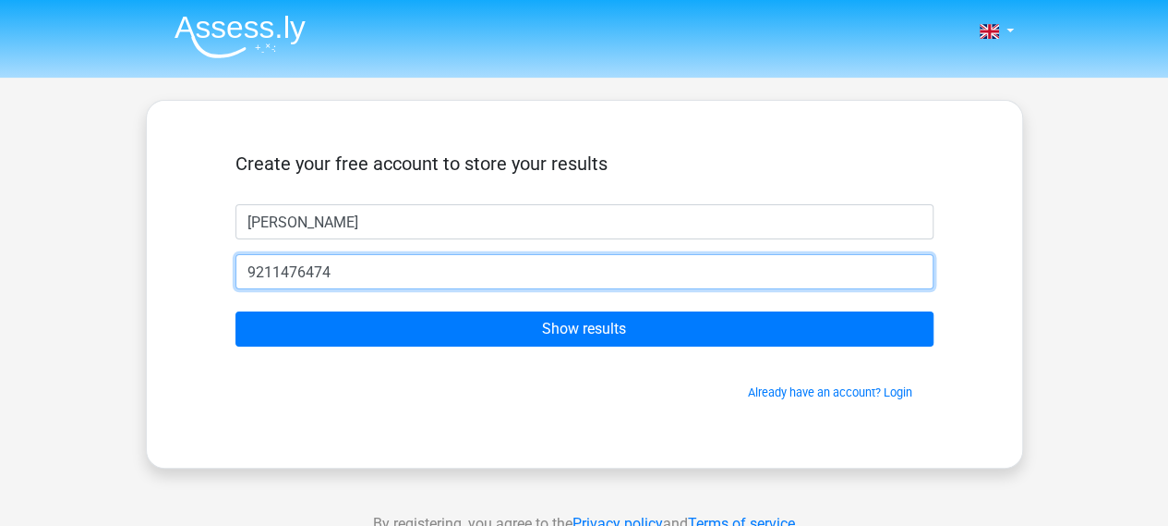
drag, startPoint x: 349, startPoint y: 280, endPoint x: 126, endPoint y: 302, distance: 224.6
click at [126, 302] on div "Nederlands English" at bounding box center [584, 522] width 1168 height 1045
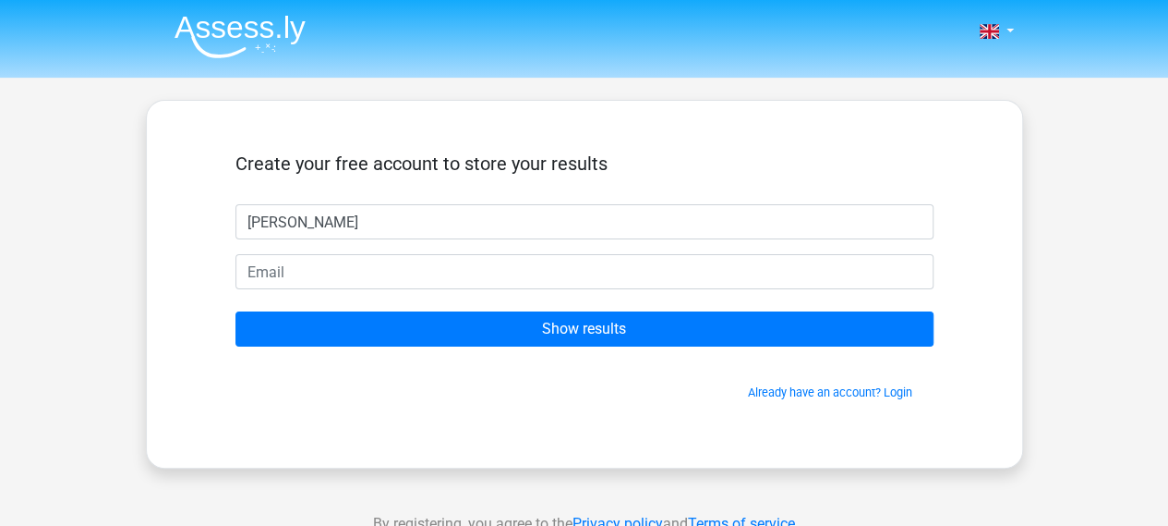
click at [1083, 352] on div "Nederlands English" at bounding box center [584, 522] width 1168 height 1045
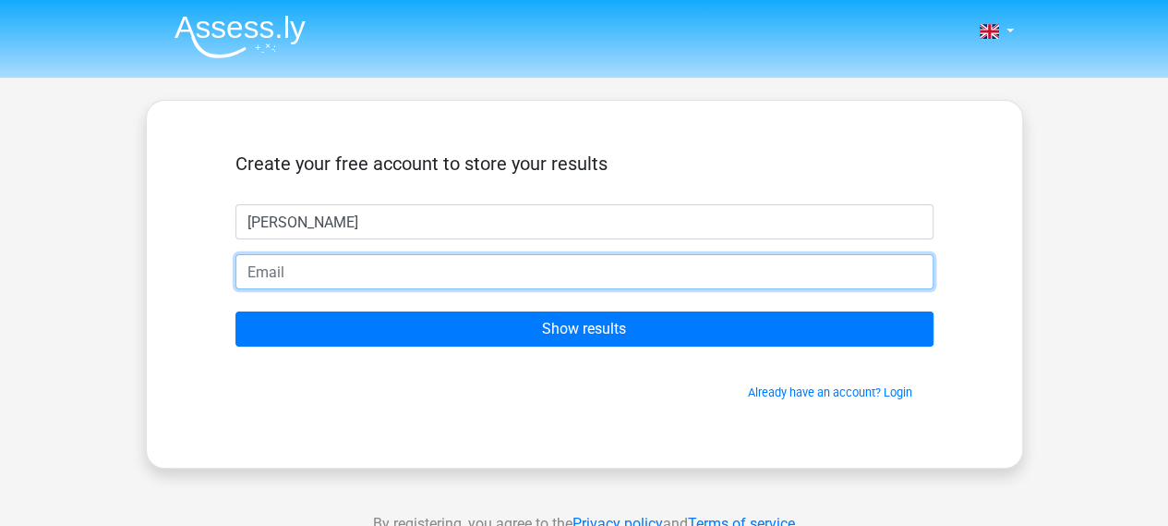
click at [513, 282] on input "email" at bounding box center [585, 271] width 698 height 35
click at [316, 274] on input "pavansasani" at bounding box center [585, 271] width 698 height 35
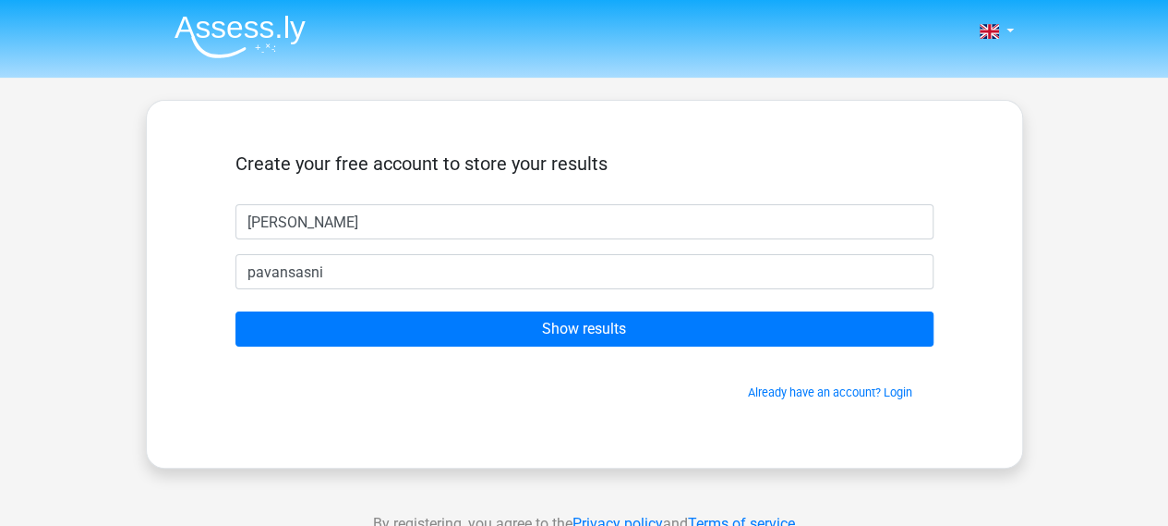
drag, startPoint x: 1163, startPoint y: 2, endPoint x: 1064, endPoint y: 169, distance: 194.2
click at [1064, 173] on div "Nederlands English" at bounding box center [584, 522] width 1168 height 1045
click at [1045, 380] on div "Nederlands English" at bounding box center [584, 522] width 1168 height 1045
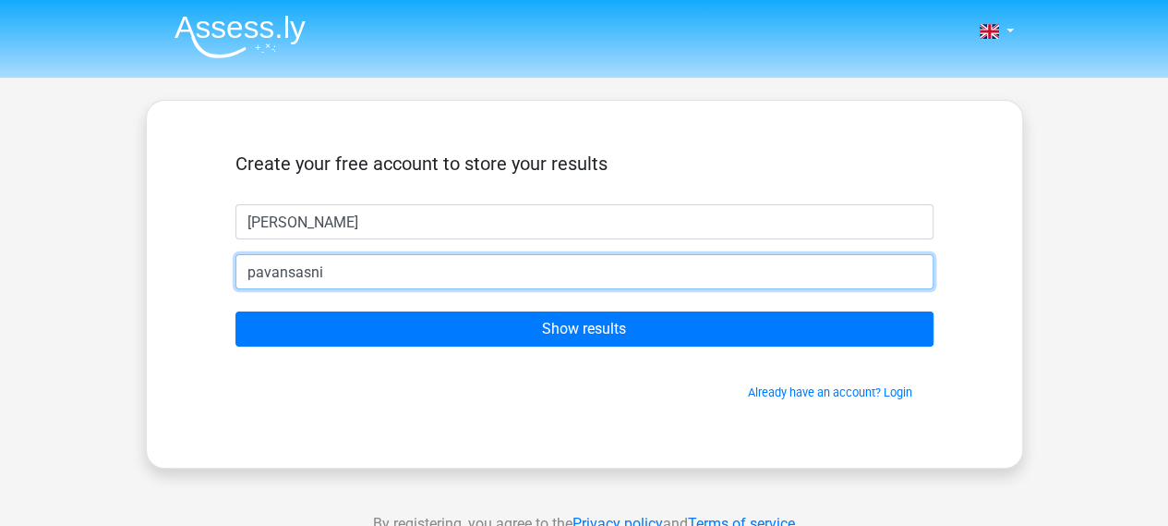
click at [427, 266] on input "pavansasni" at bounding box center [585, 271] width 698 height 35
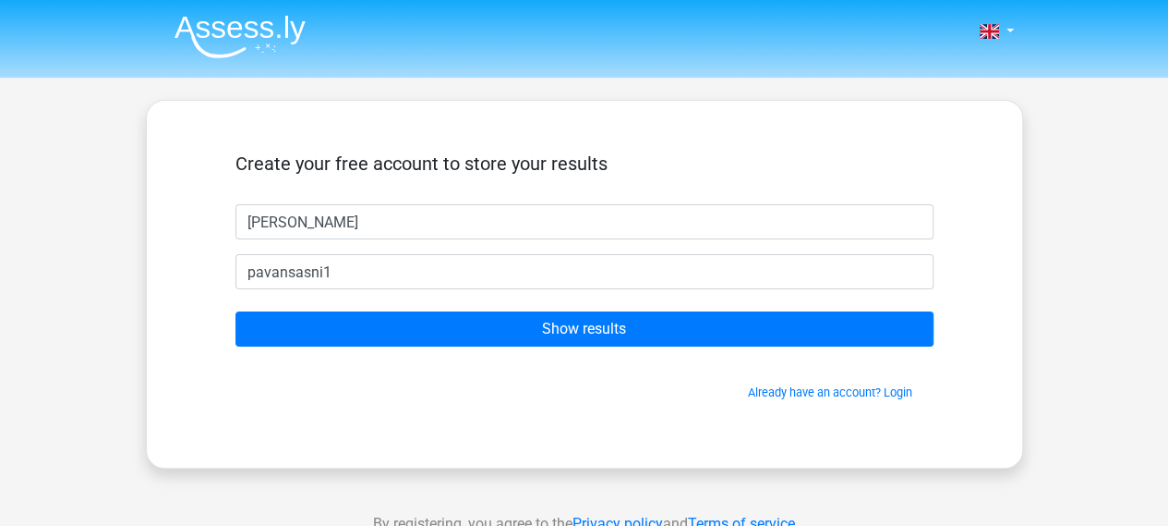
click at [985, 16] on div "Nederlands English" at bounding box center [584, 522] width 1168 height 1045
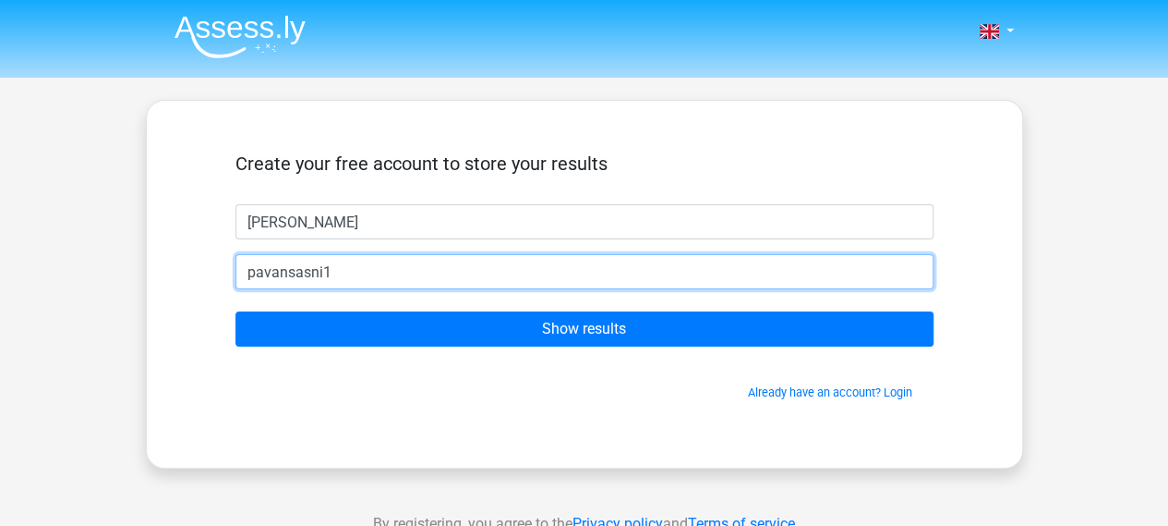
click at [467, 282] on input "pavansasni1" at bounding box center [585, 271] width 698 height 35
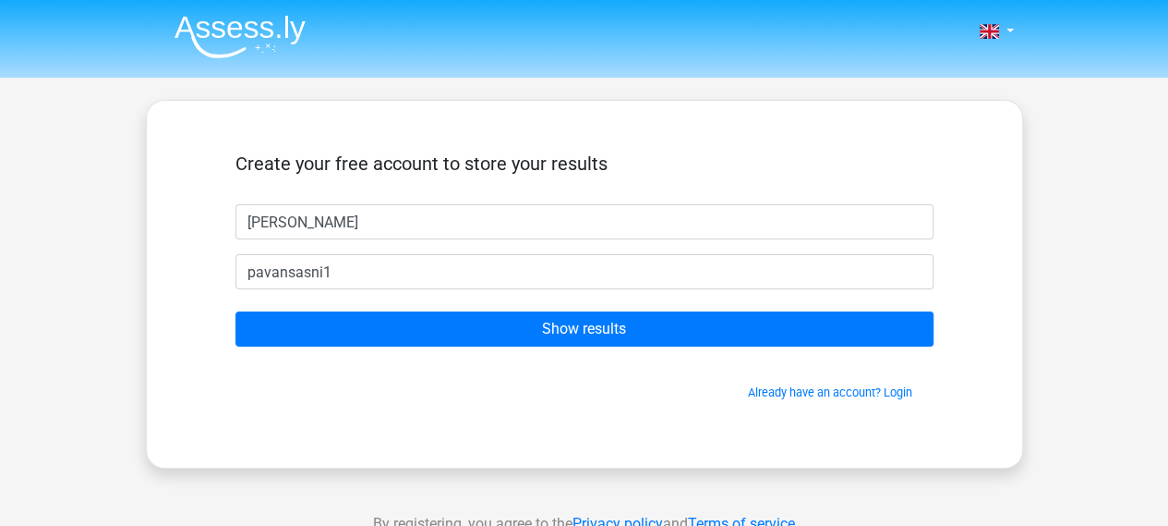
click at [0, 320] on div "Nederlands English" at bounding box center [584, 522] width 1168 height 1045
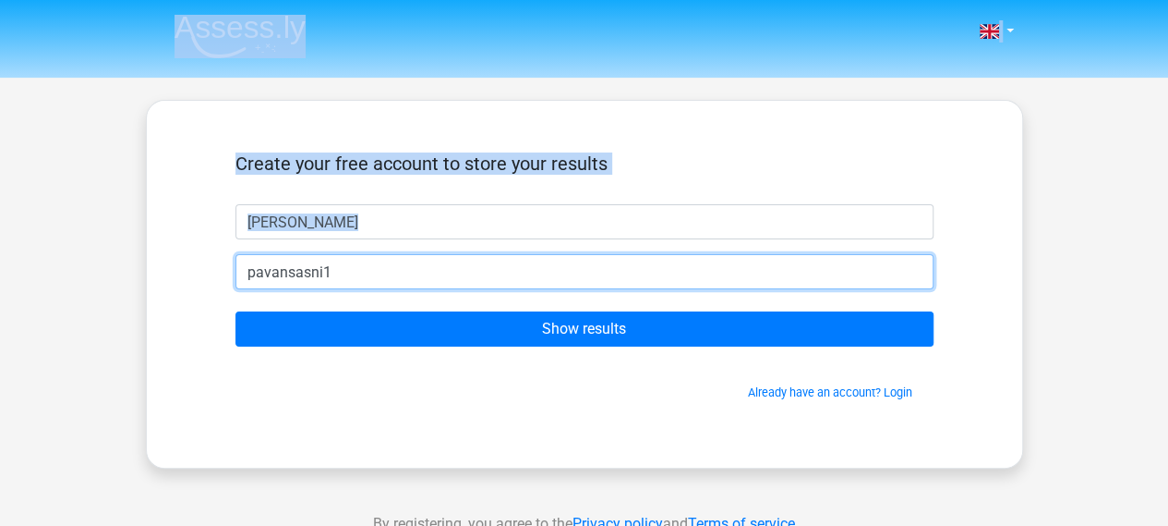
click at [364, 280] on input "pavansasni1" at bounding box center [585, 271] width 698 height 35
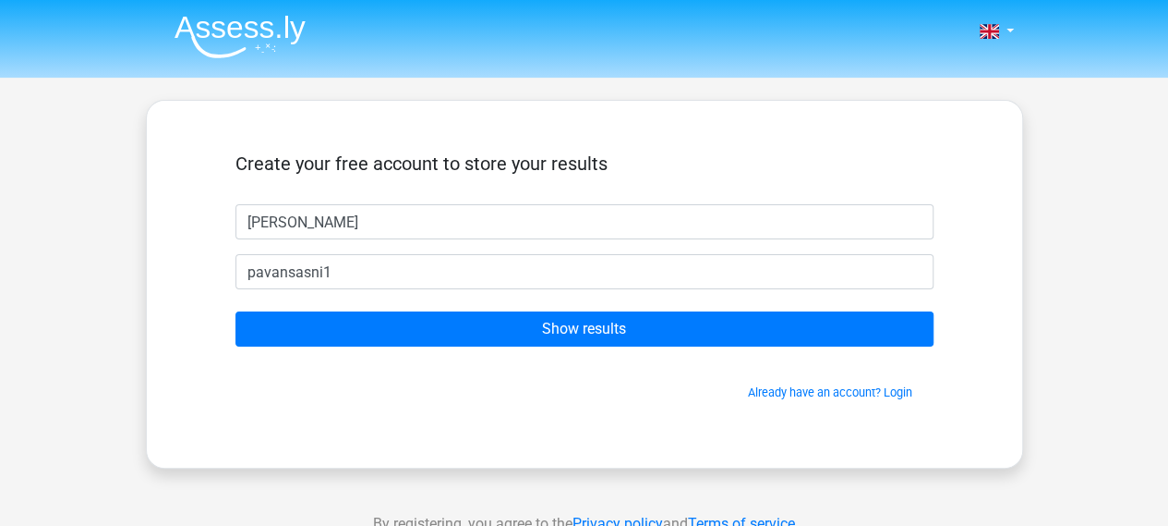
click at [72, 264] on div "Nederlands English" at bounding box center [584, 522] width 1168 height 1045
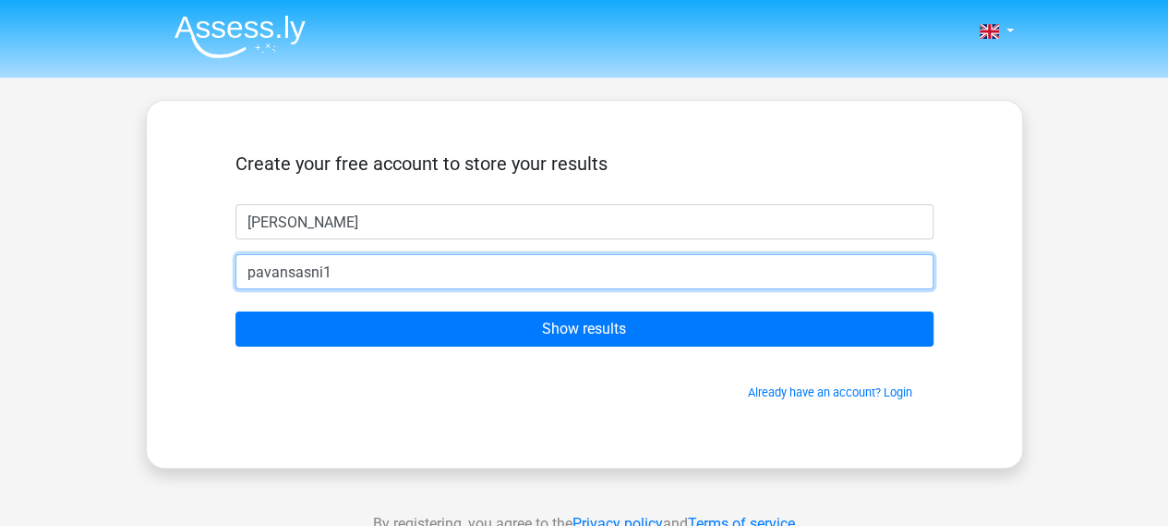
click at [366, 275] on input "pavansasni1" at bounding box center [585, 271] width 698 height 35
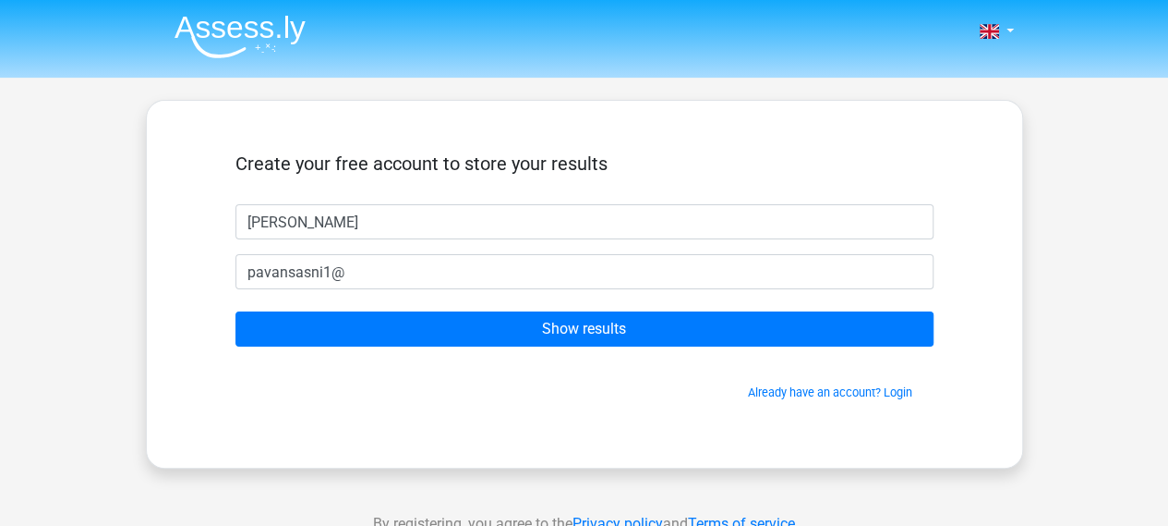
click at [1103, 396] on div "Nederlands English" at bounding box center [584, 522] width 1168 height 1045
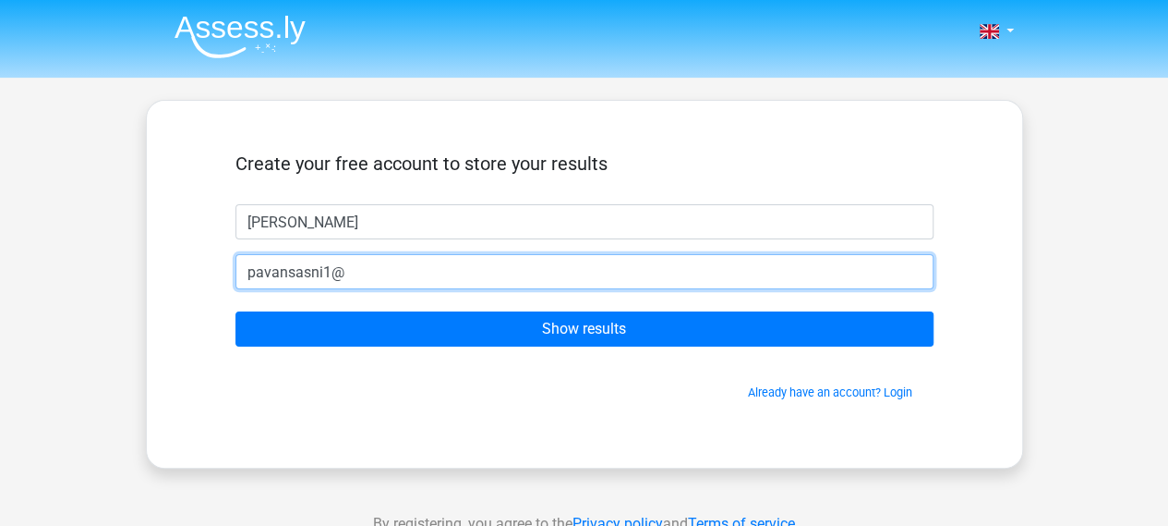
click at [545, 276] on input "pavansasni1@" at bounding box center [585, 271] width 698 height 35
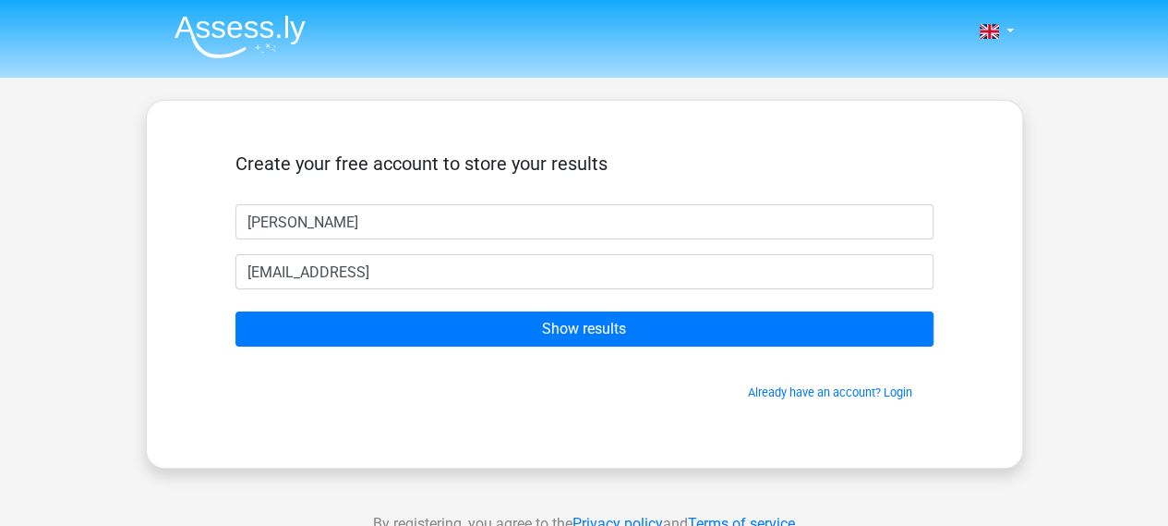
click at [1119, 429] on div "Nederlands English" at bounding box center [584, 522] width 1168 height 1045
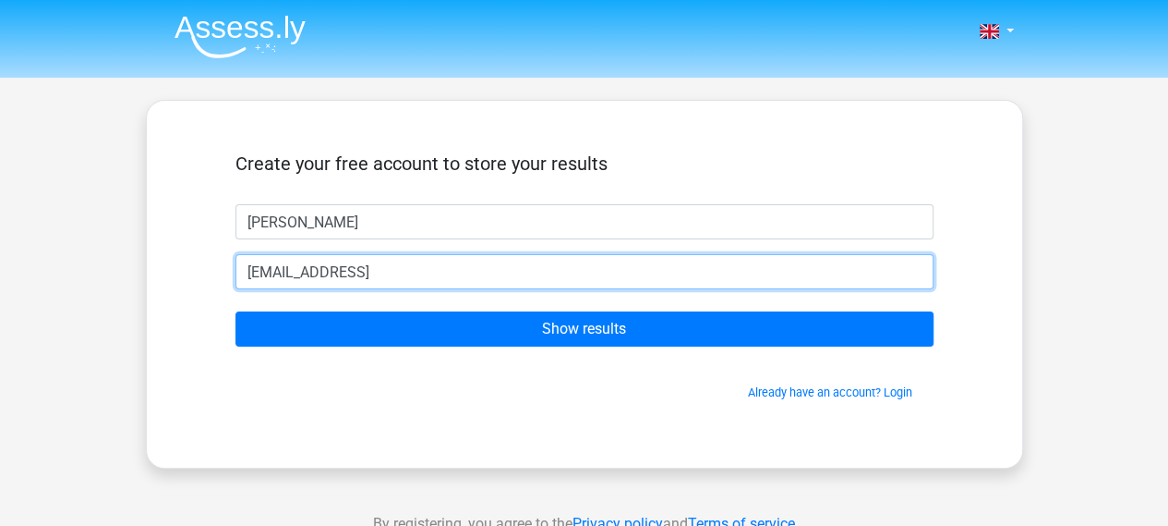
click at [635, 284] on input "pavansasni1@gmail" at bounding box center [585, 271] width 698 height 35
type input "[EMAIL_ADDRESS][DOMAIN_NAME]"
click at [236, 311] on input "Show results" at bounding box center [585, 328] width 698 height 35
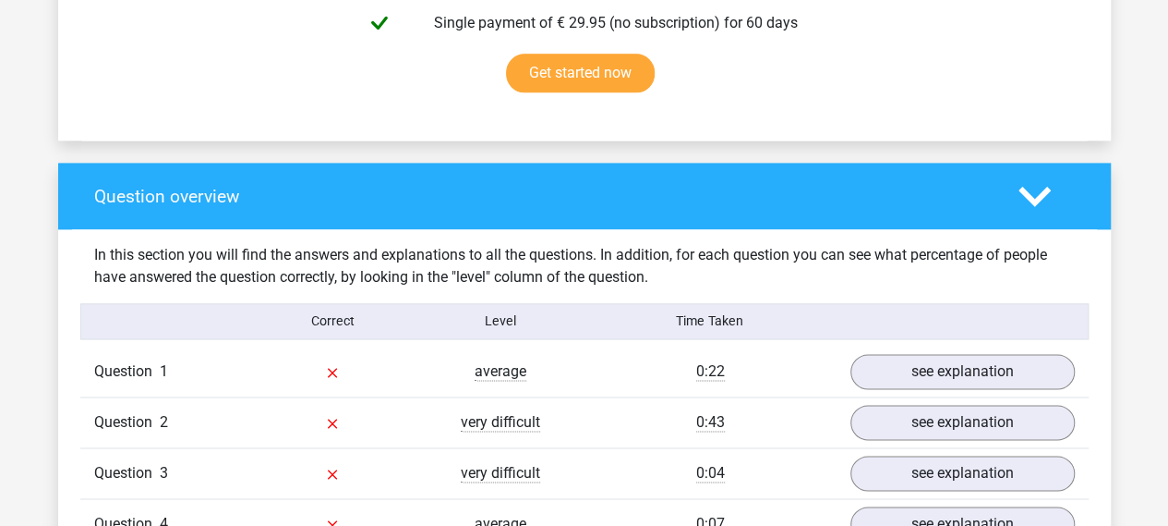
scroll to position [1201, 0]
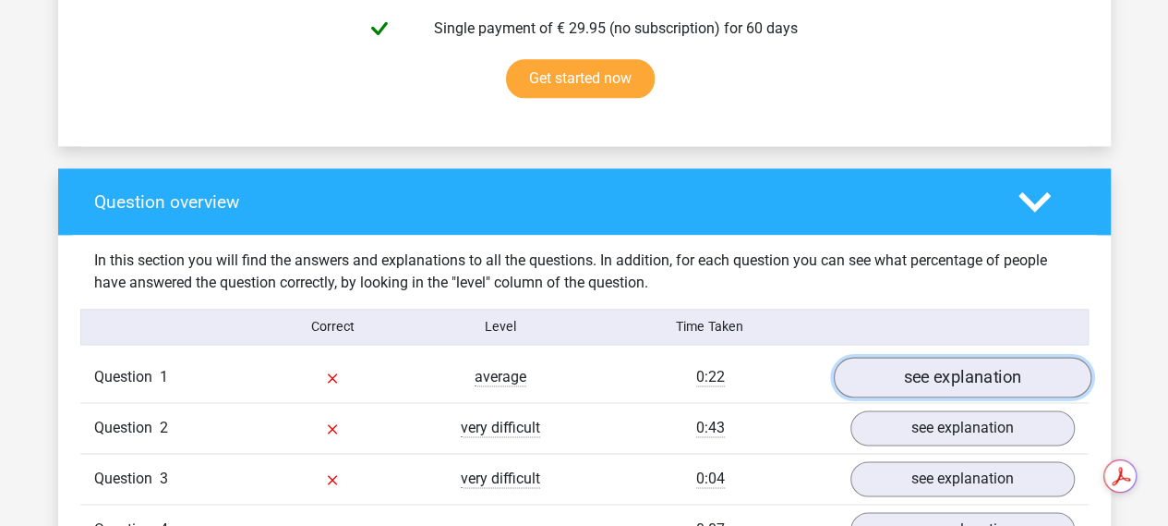
click at [970, 374] on link "see explanation" at bounding box center [962, 377] width 258 height 41
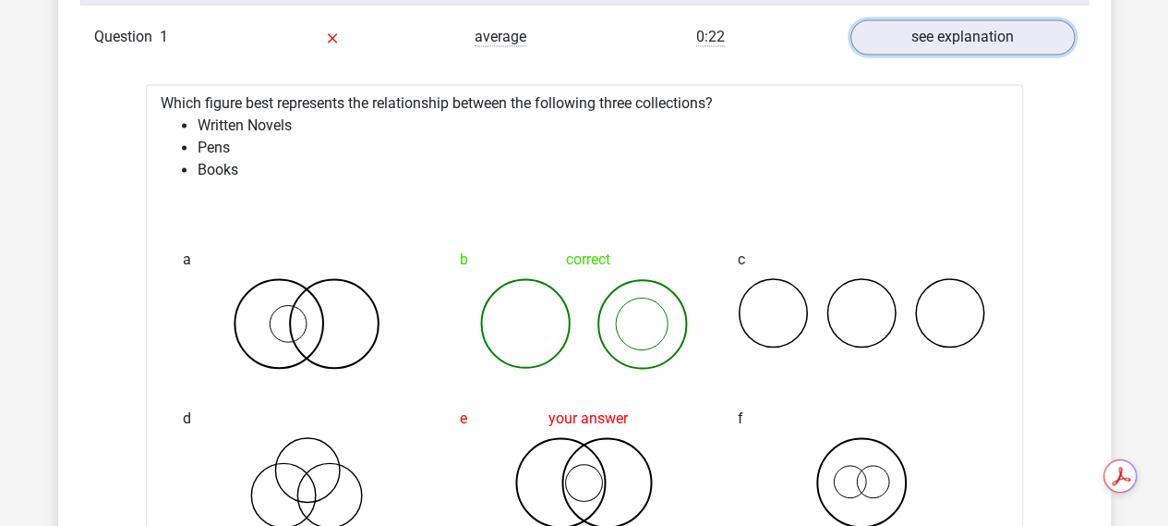
scroll to position [1570, 0]
